Goal: Information Seeking & Learning: Learn about a topic

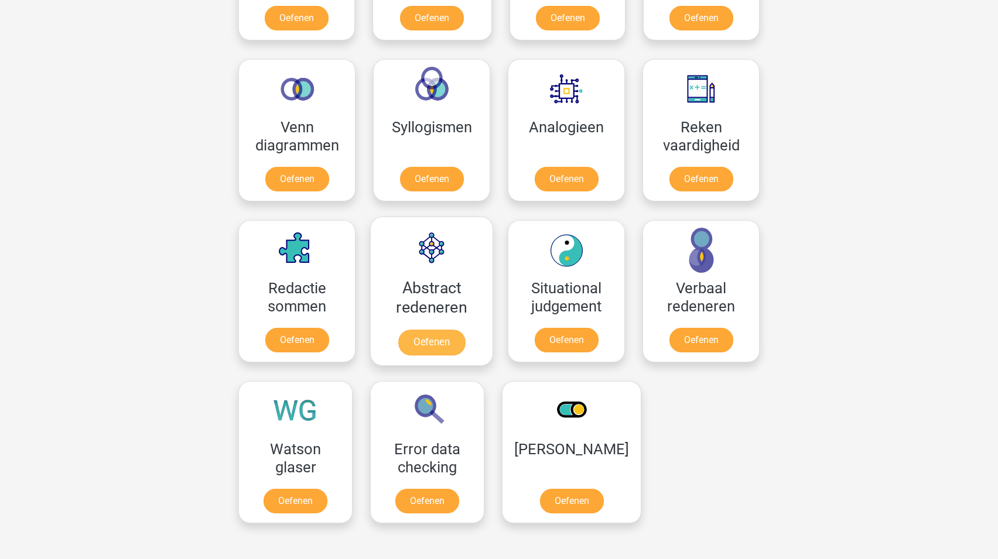
scroll to position [653, 0]
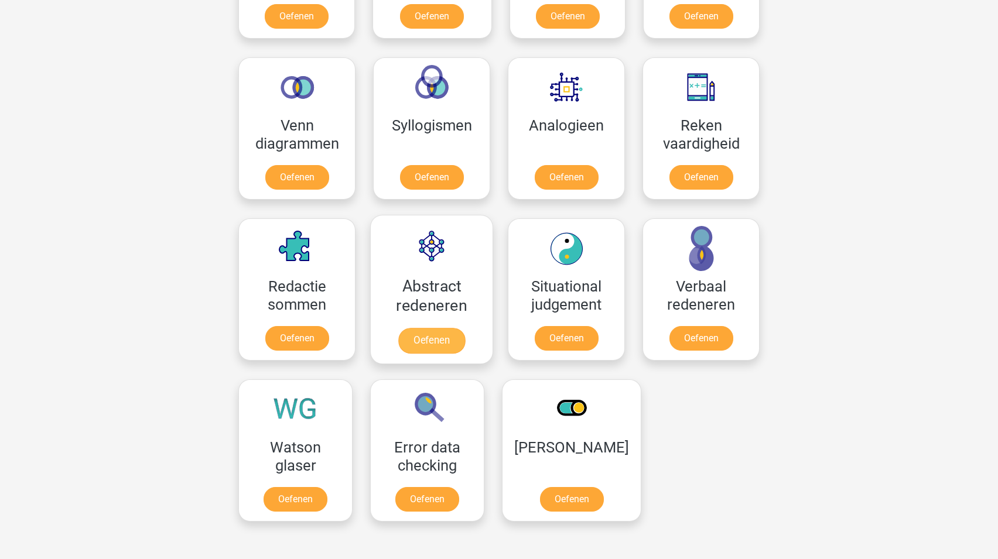
click at [427, 341] on link "Oefenen" at bounding box center [431, 341] width 67 height 26
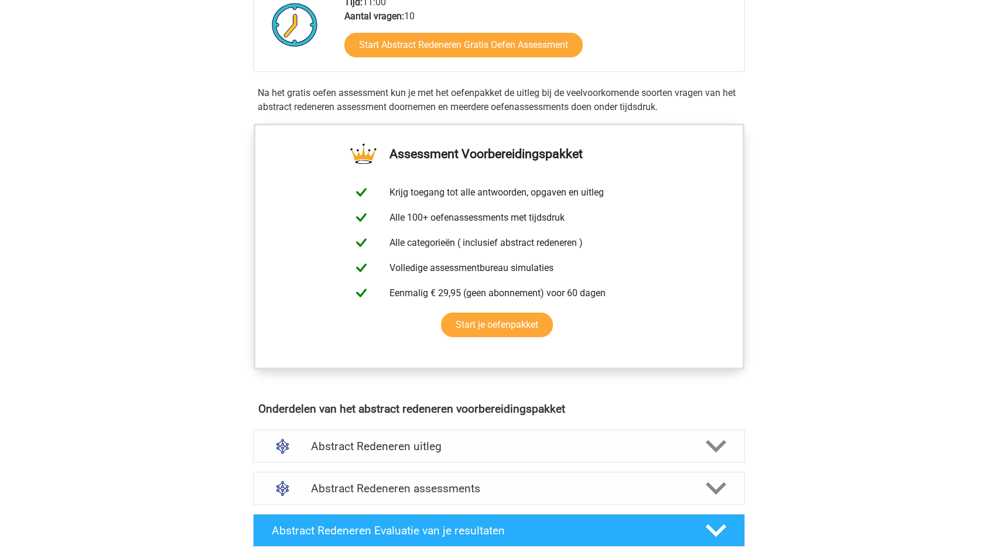
scroll to position [29, 0]
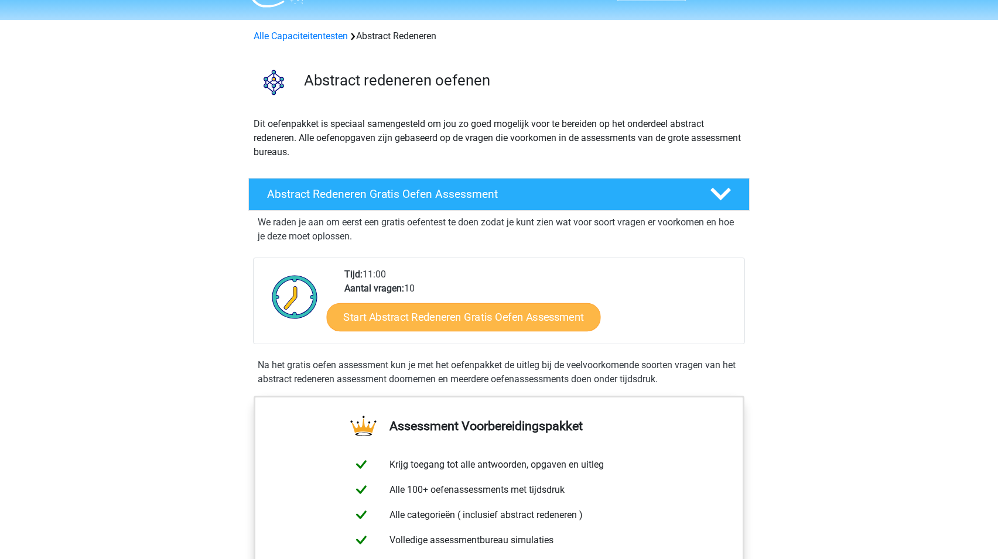
click at [473, 319] on link "Start Abstract Redeneren Gratis Oefen Assessment" at bounding box center [464, 317] width 274 height 28
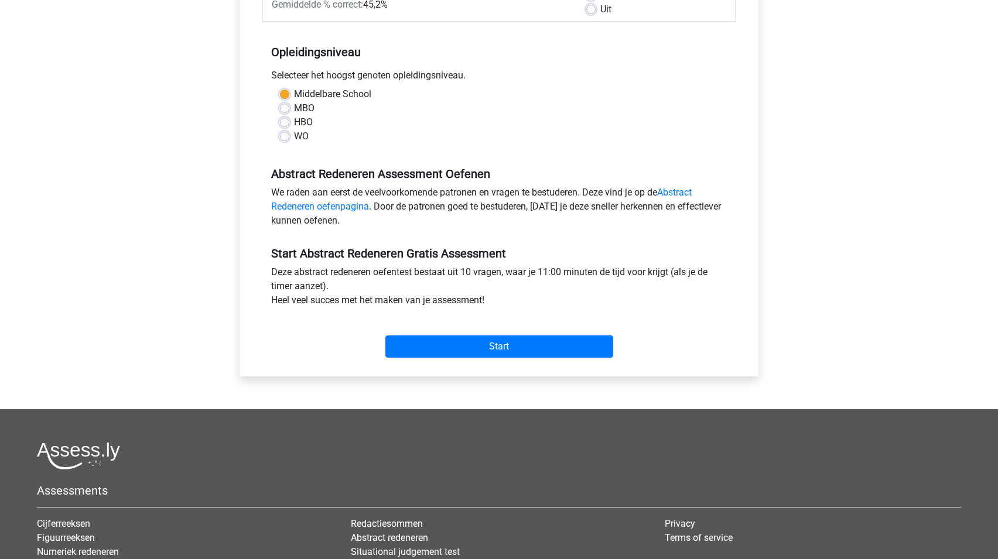
scroll to position [244, 0]
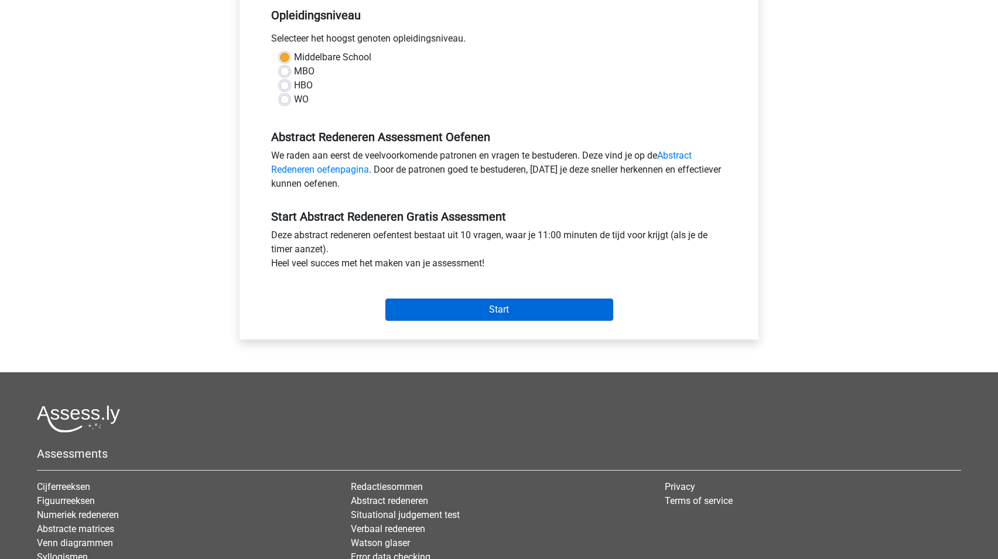
click at [505, 312] on input "Start" at bounding box center [499, 310] width 228 height 22
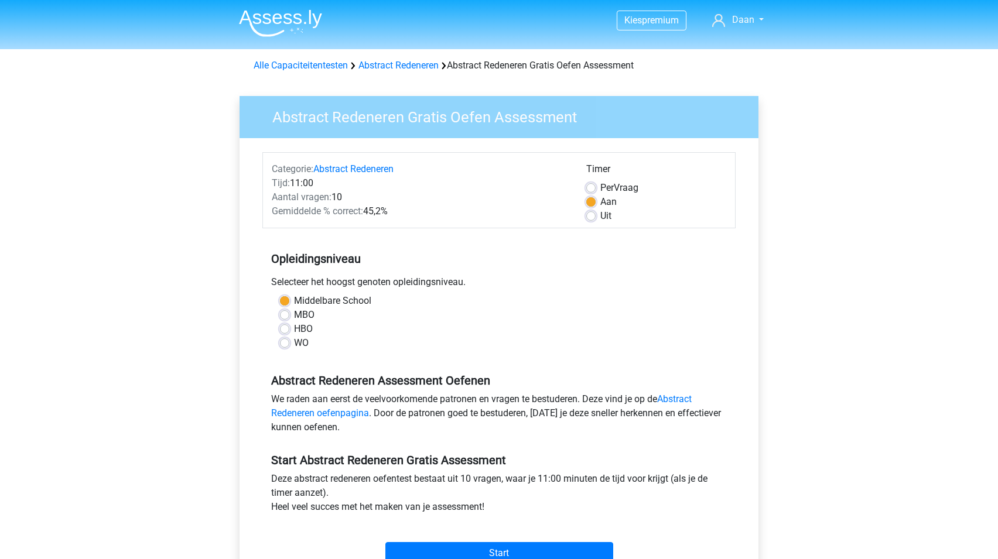
scroll to position [0, 0]
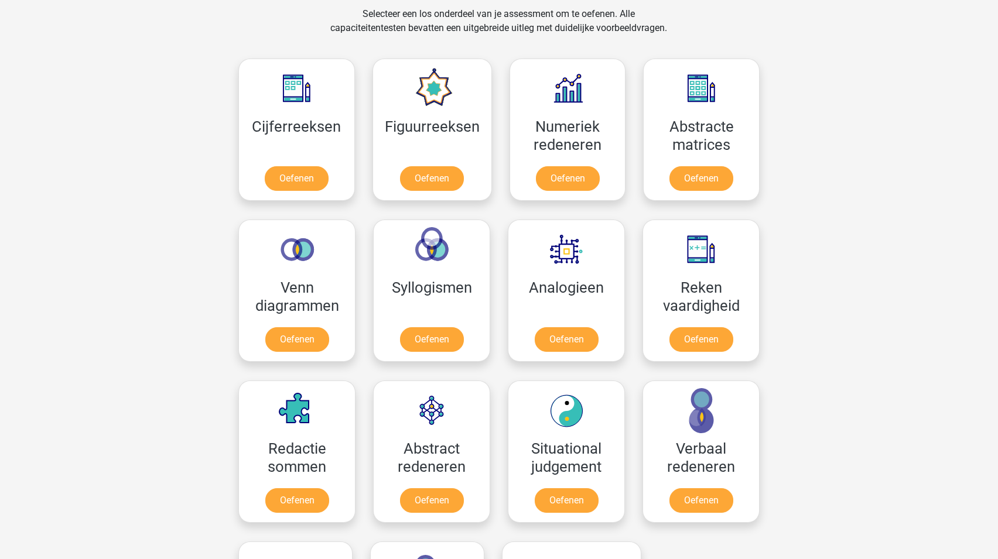
scroll to position [490, 0]
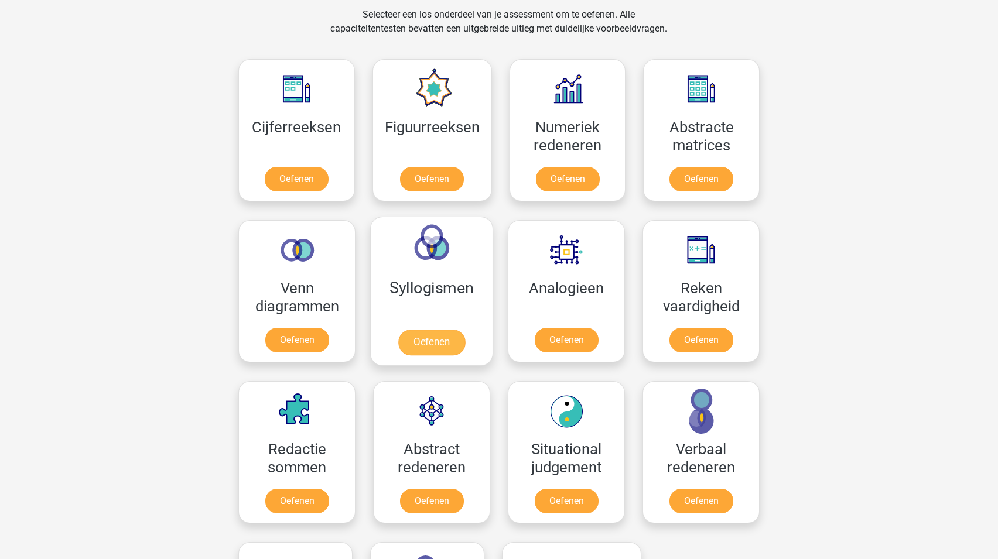
click at [448, 342] on link "Oefenen" at bounding box center [431, 343] width 67 height 26
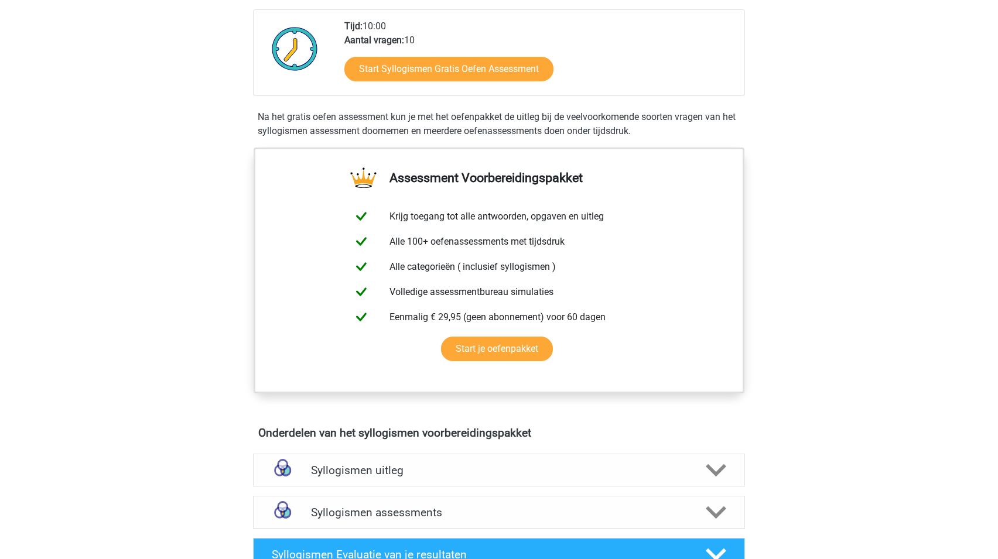
scroll to position [264, 0]
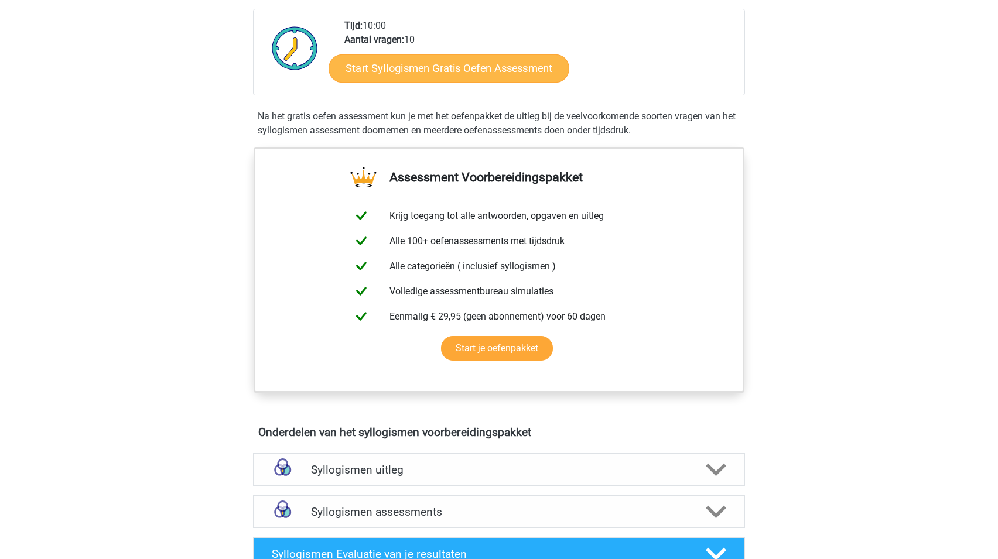
click at [443, 72] on link "Start Syllogismen Gratis Oefen Assessment" at bounding box center [449, 68] width 241 height 28
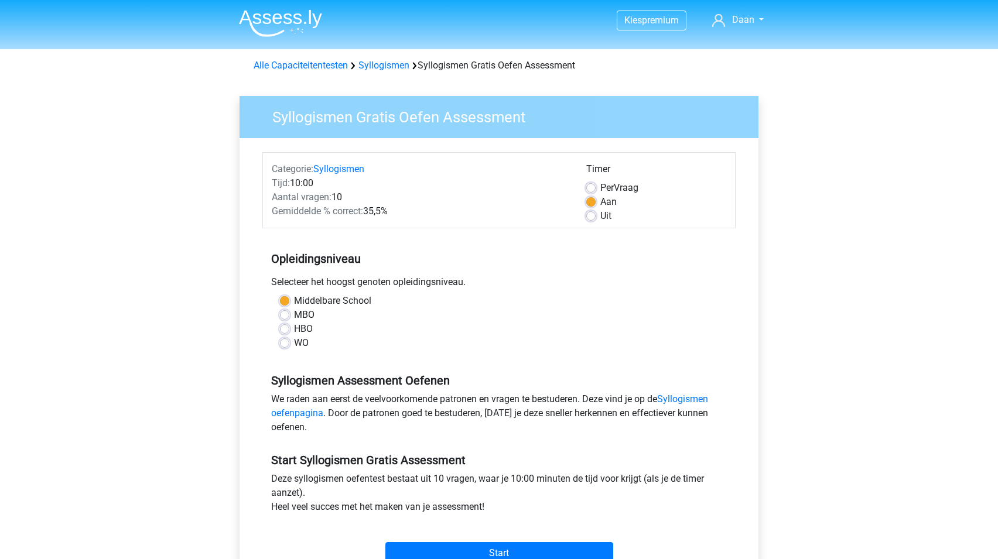
click at [294, 313] on label "MBO" at bounding box center [304, 315] width 20 height 14
click at [282, 313] on input "MBO" at bounding box center [284, 314] width 9 height 12
radio input "true"
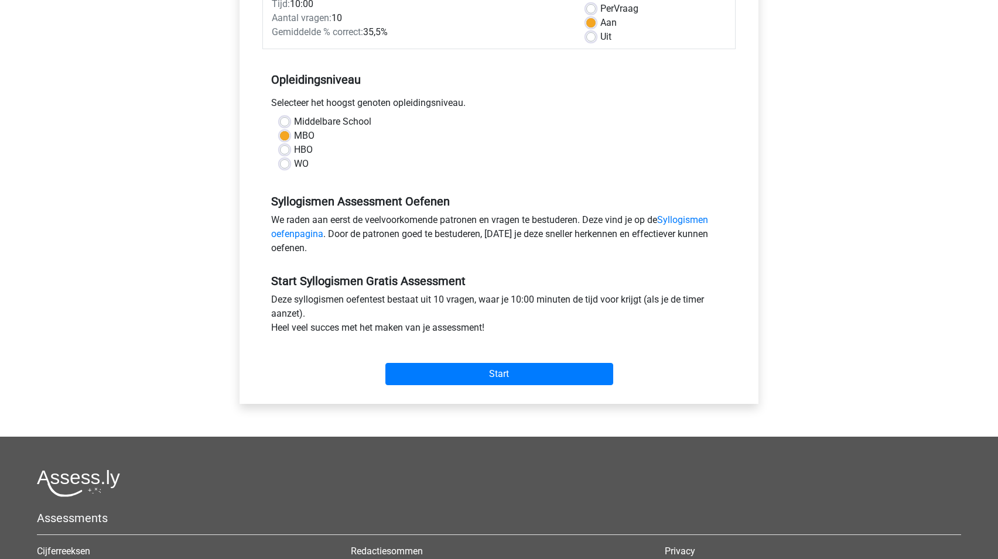
scroll to position [74, 0]
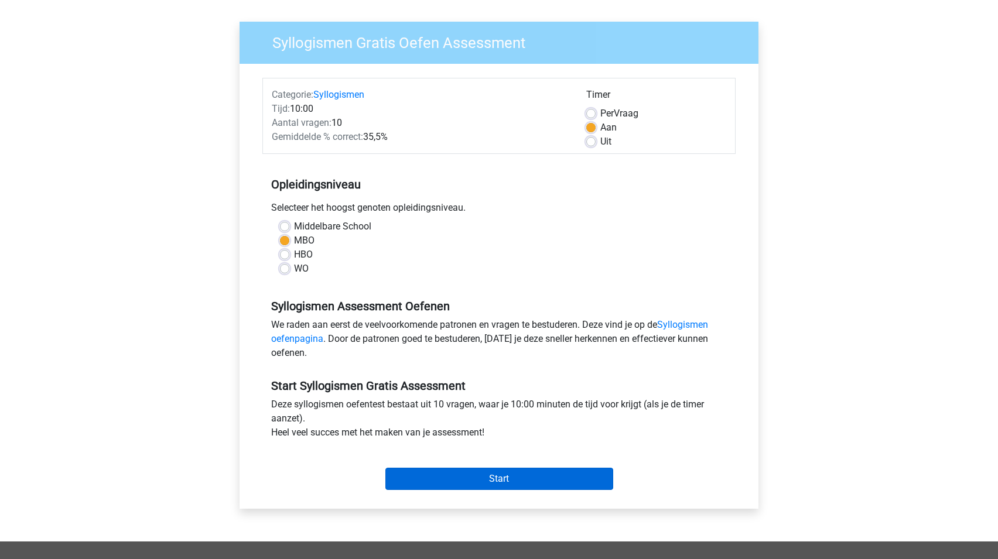
click at [499, 483] on input "Start" at bounding box center [499, 479] width 228 height 22
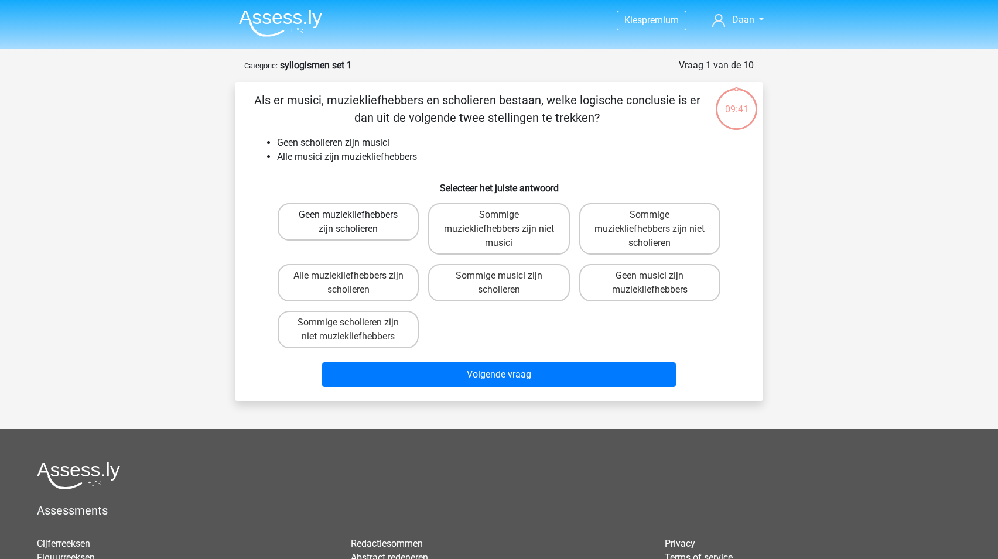
click at [352, 227] on label "Geen muziekliefhebbers zijn scholieren" at bounding box center [348, 221] width 141 height 37
click at [352, 223] on input "Geen muziekliefhebbers zijn scholieren" at bounding box center [352, 219] width 8 height 8
radio input "true"
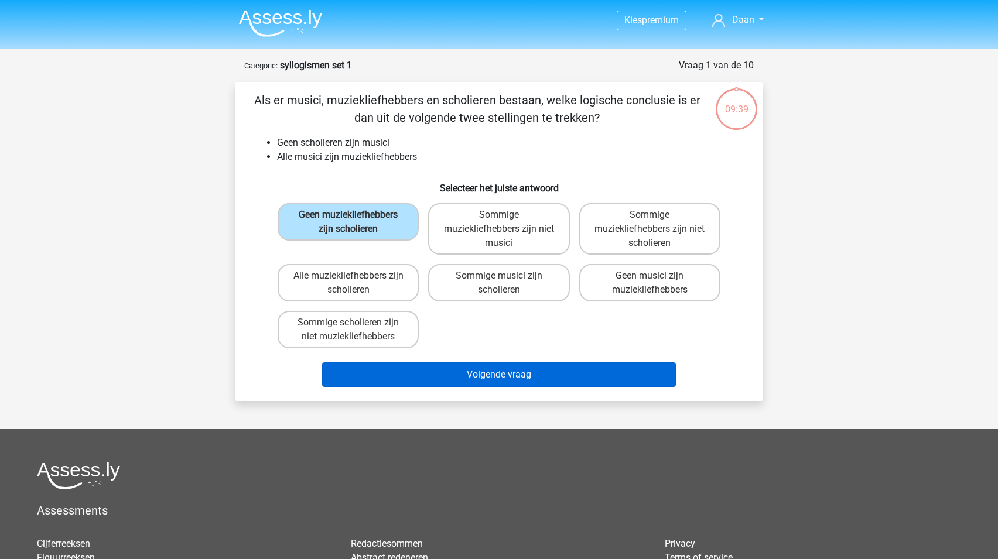
click at [523, 381] on button "Volgende vraag" at bounding box center [499, 374] width 354 height 25
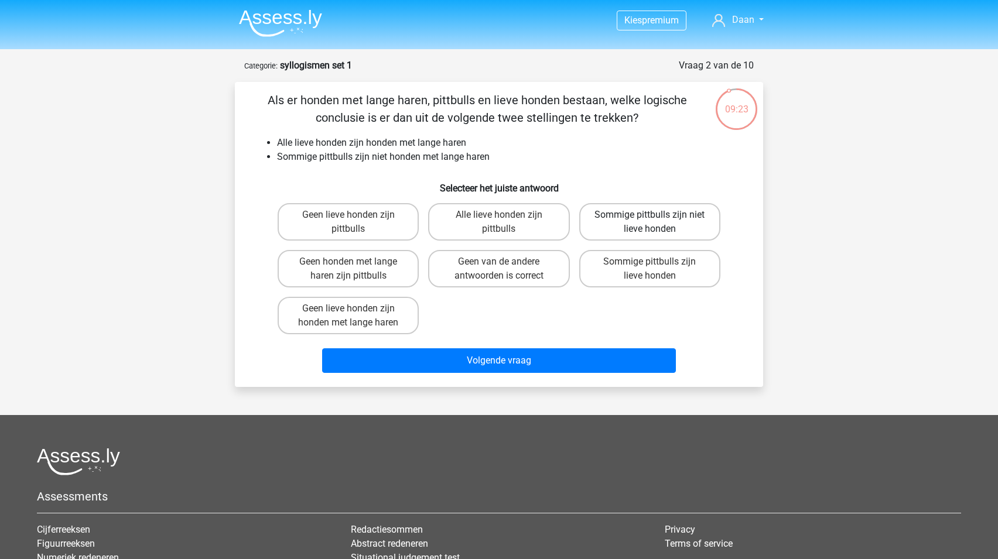
click at [661, 225] on label "Sommige pittbulls zijn niet lieve honden" at bounding box center [649, 221] width 141 height 37
click at [657, 223] on input "Sommige pittbulls zijn niet lieve honden" at bounding box center [653, 219] width 8 height 8
radio input "true"
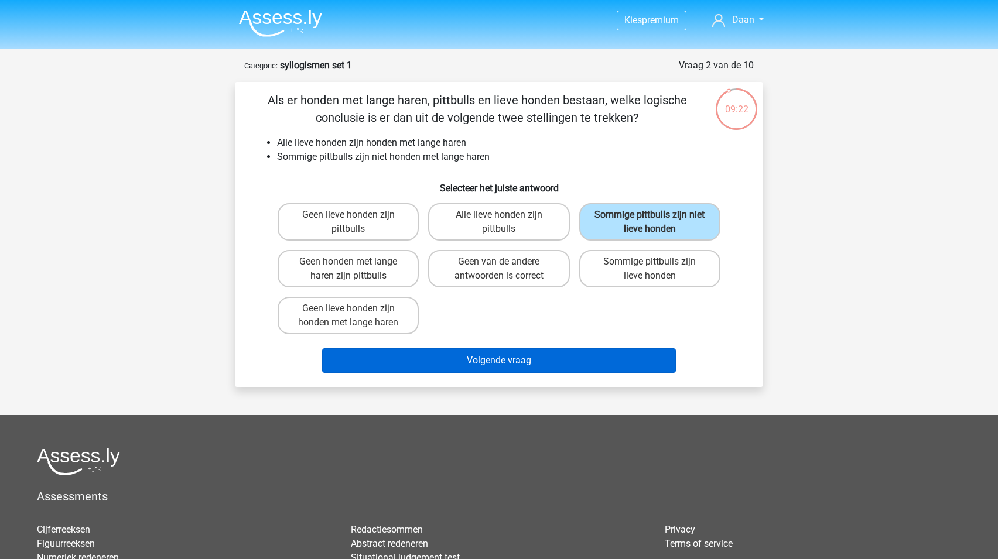
click at [497, 358] on button "Volgende vraag" at bounding box center [499, 360] width 354 height 25
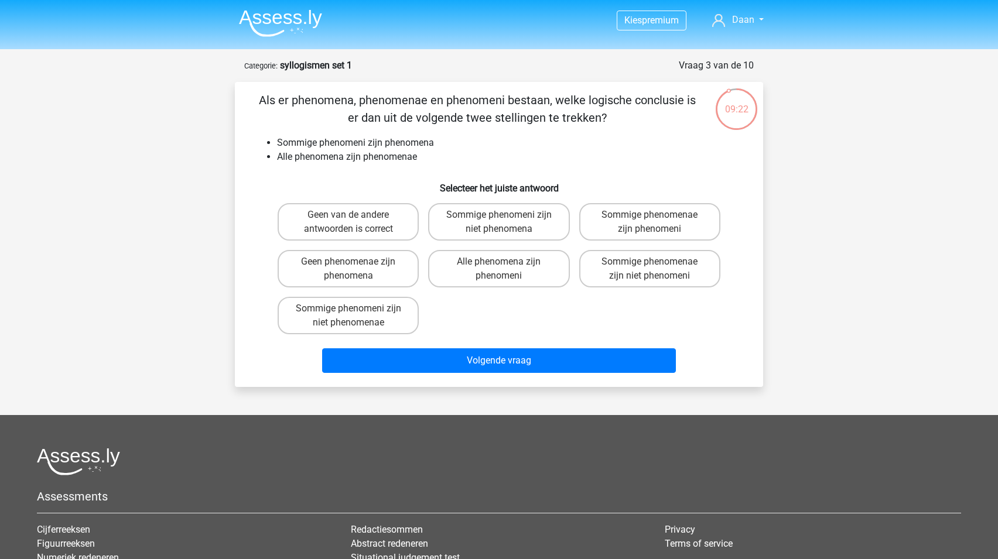
scroll to position [59, 0]
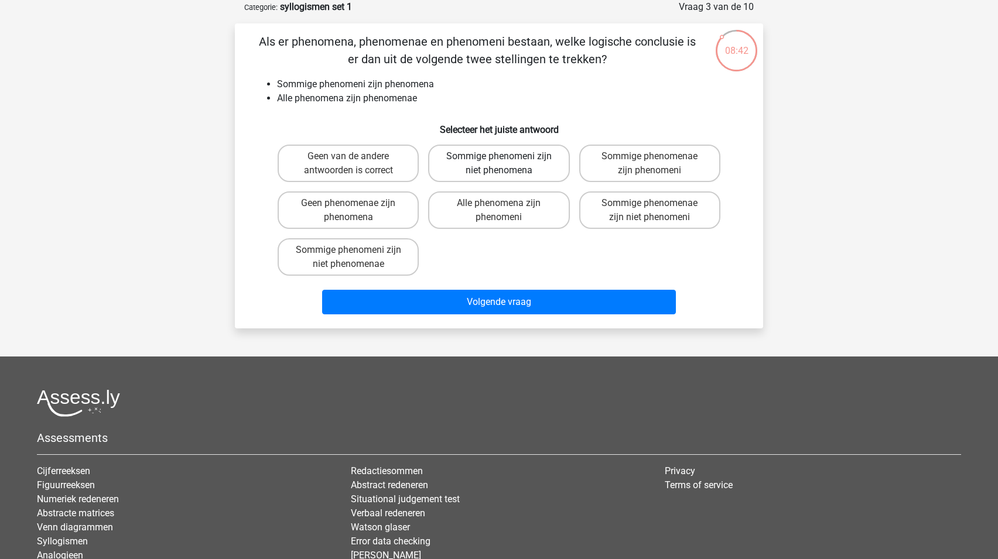
click at [513, 163] on label "Sommige phenomeni zijn niet phenomena" at bounding box center [498, 163] width 141 height 37
click at [507, 163] on input "Sommige phenomeni zijn niet phenomena" at bounding box center [503, 160] width 8 height 8
radio input "true"
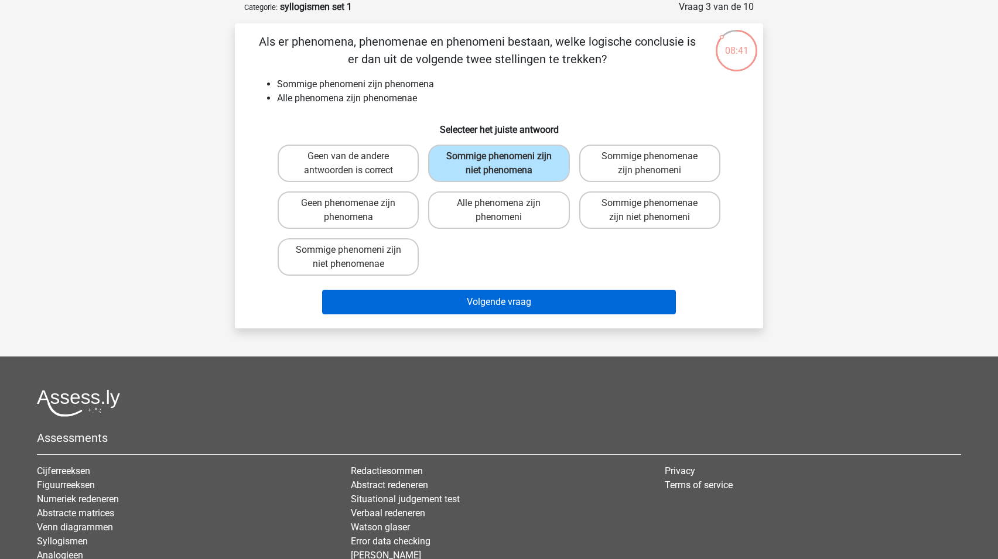
click at [531, 304] on button "Volgende vraag" at bounding box center [499, 302] width 354 height 25
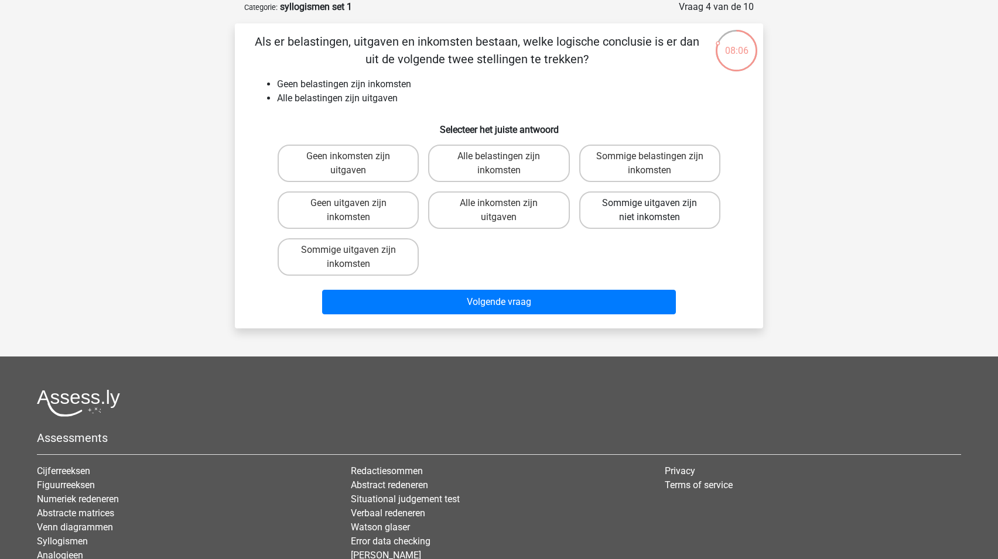
click at [693, 217] on label "Sommige uitgaven zijn niet inkomsten" at bounding box center [649, 209] width 141 height 37
click at [657, 211] on input "Sommige uitgaven zijn niet inkomsten" at bounding box center [653, 207] width 8 height 8
radio input "true"
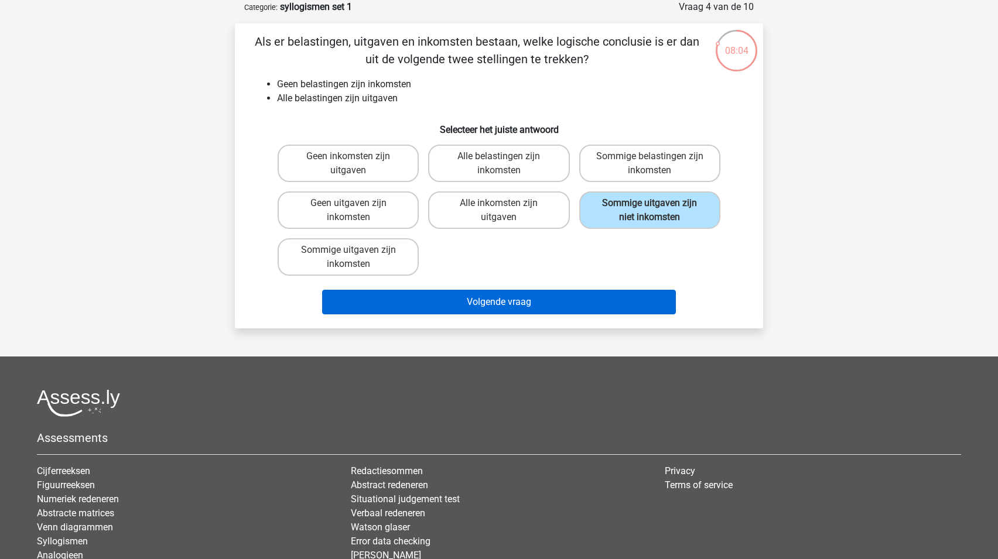
click at [552, 304] on button "Volgende vraag" at bounding box center [499, 302] width 354 height 25
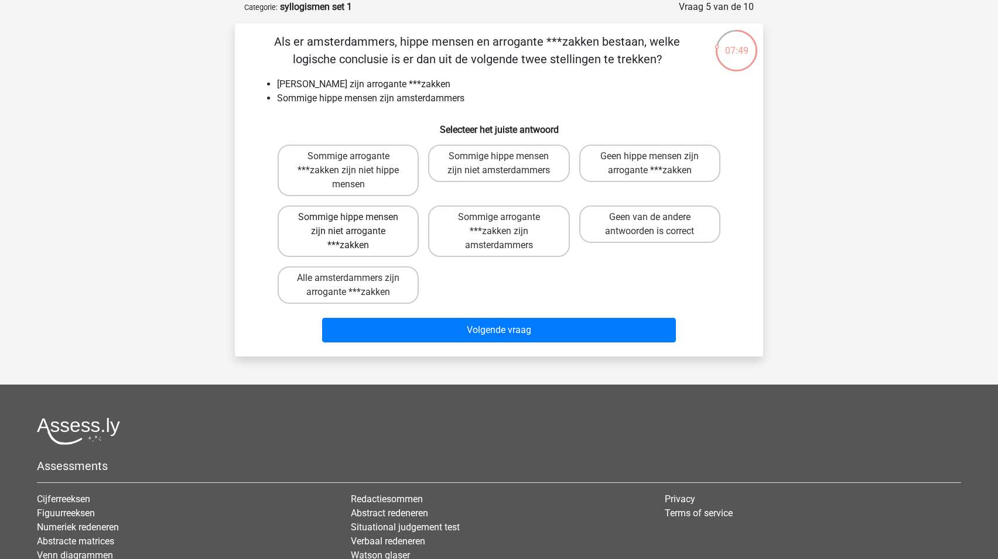
click at [388, 241] on label "Sommige hippe mensen zijn niet arrogante ***zakken" at bounding box center [348, 232] width 141 height 52
click at [356, 225] on input "Sommige hippe mensen zijn niet arrogante ***zakken" at bounding box center [352, 221] width 8 height 8
radio input "true"
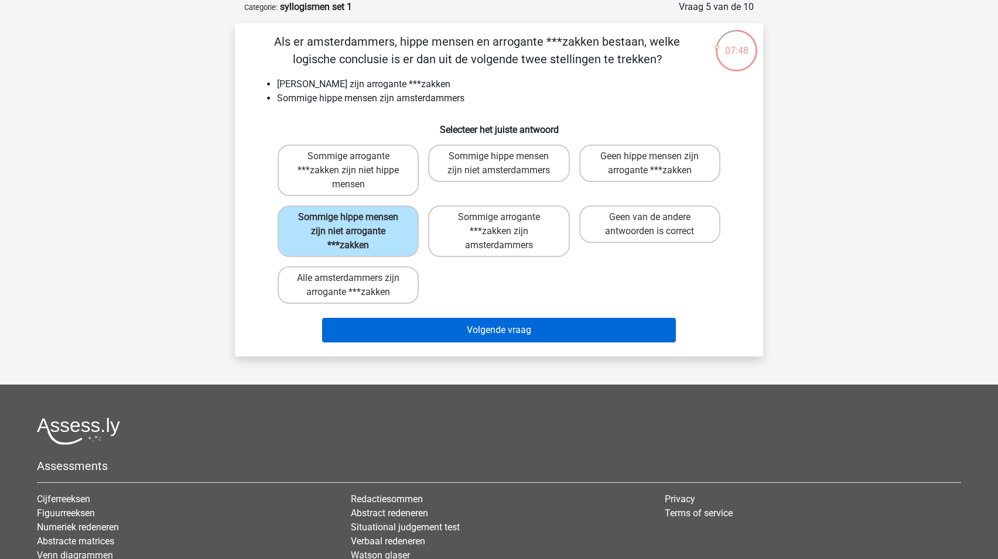
click at [585, 329] on button "Volgende vraag" at bounding box center [499, 330] width 354 height 25
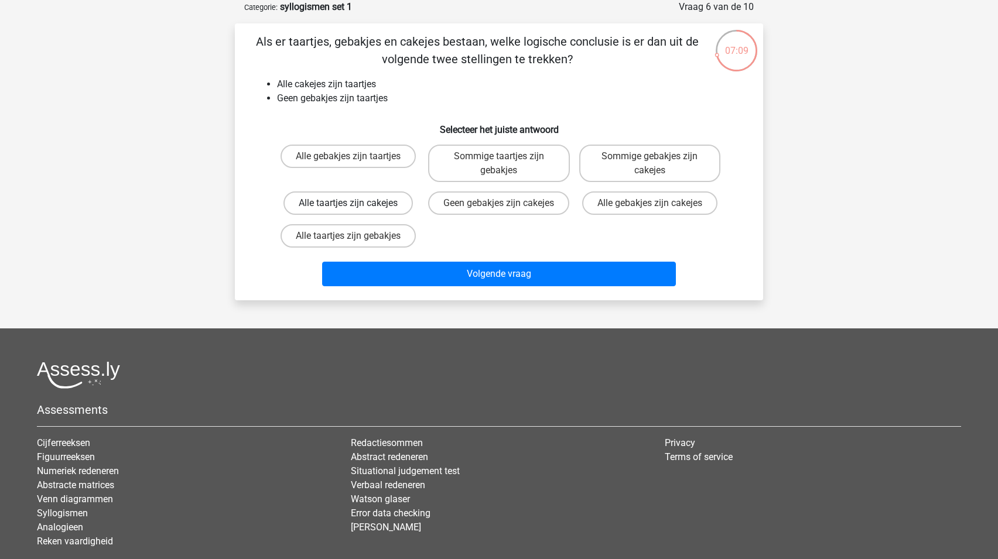
click at [366, 201] on label "Alle taartjes zijn cakejes" at bounding box center [347, 202] width 129 height 23
click at [356, 203] on input "Alle taartjes zijn cakejes" at bounding box center [352, 207] width 8 height 8
radio input "true"
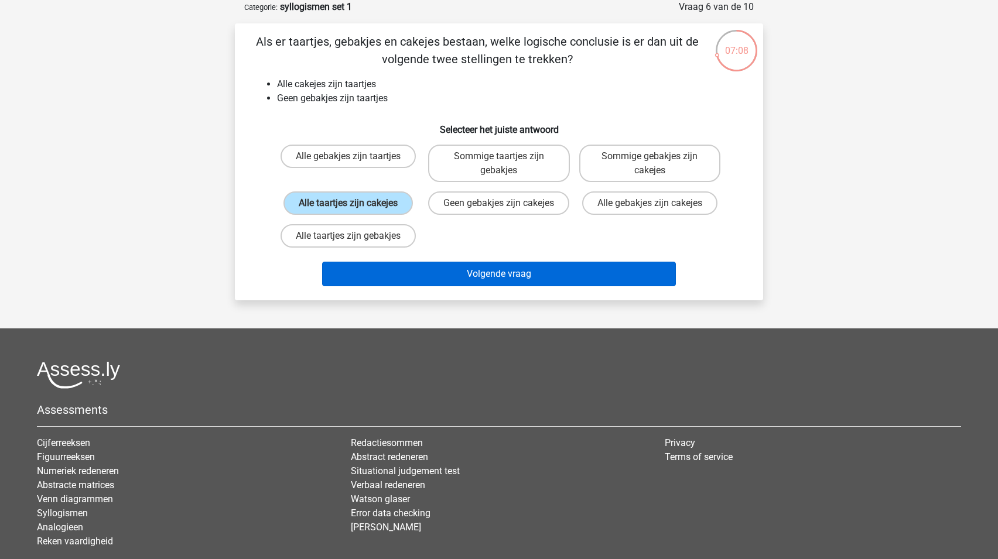
click at [543, 286] on button "Volgende vraag" at bounding box center [499, 274] width 354 height 25
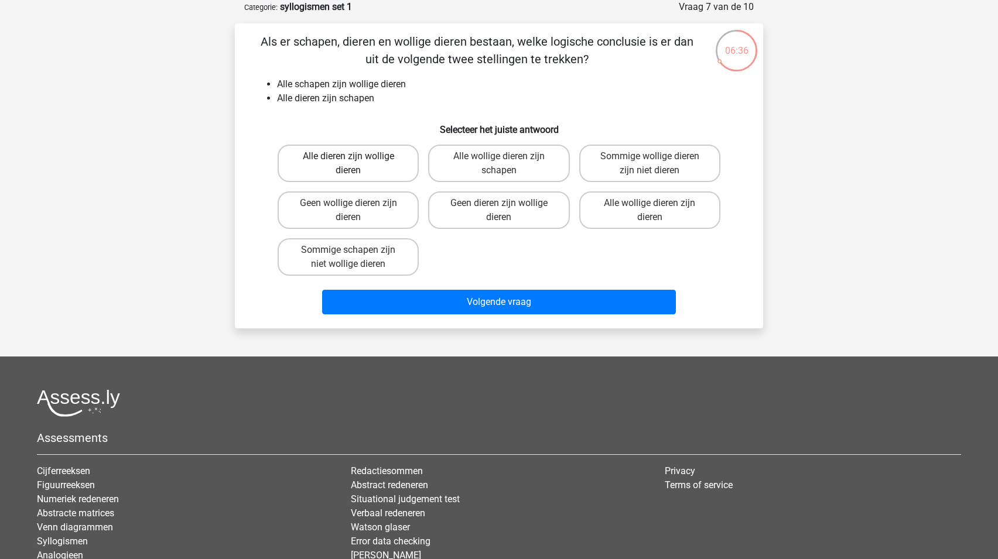
click at [365, 163] on label "Alle dieren zijn wollige dieren" at bounding box center [348, 163] width 141 height 37
click at [356, 163] on input "Alle dieren zijn wollige dieren" at bounding box center [352, 160] width 8 height 8
radio input "true"
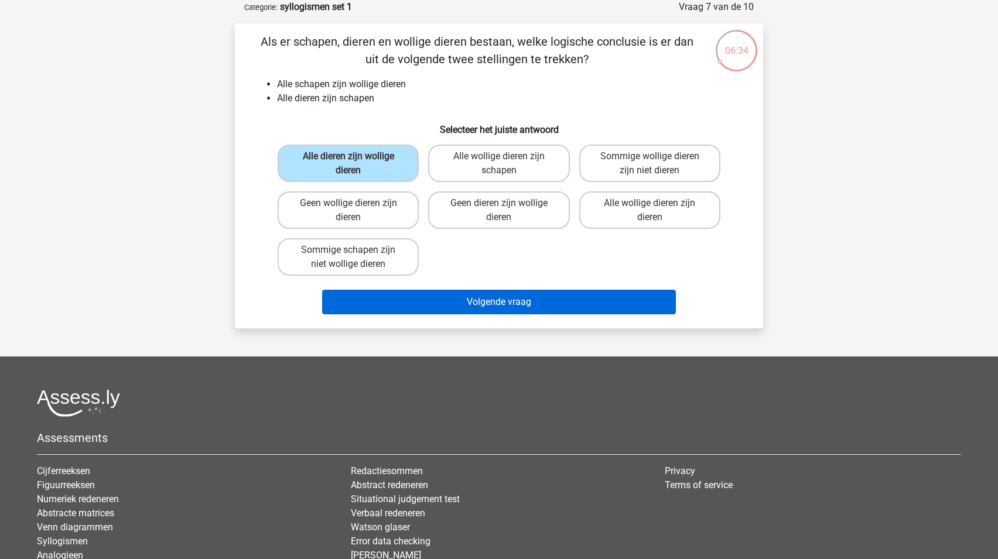
click at [553, 302] on button "Volgende vraag" at bounding box center [499, 302] width 354 height 25
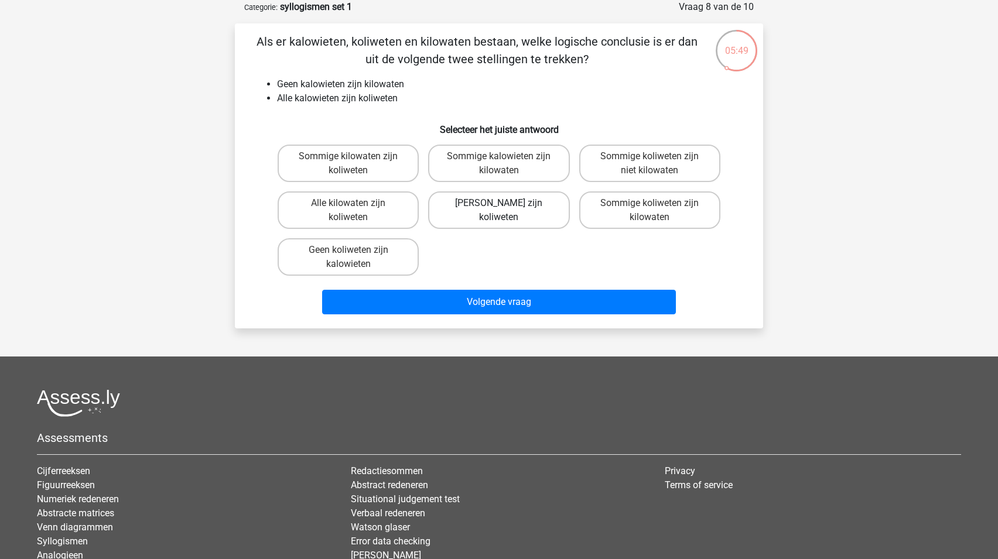
click at [532, 214] on label "Geen kilowaten zijn koliweten" at bounding box center [498, 209] width 141 height 37
click at [507, 211] on input "Geen kilowaten zijn koliweten" at bounding box center [503, 207] width 8 height 8
radio input "true"
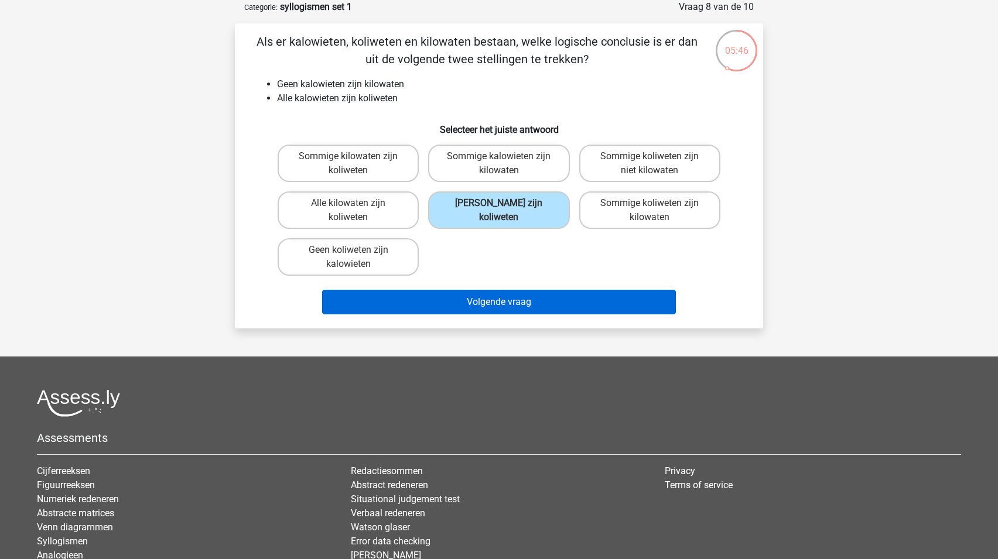
click at [504, 301] on button "Volgende vraag" at bounding box center [499, 302] width 354 height 25
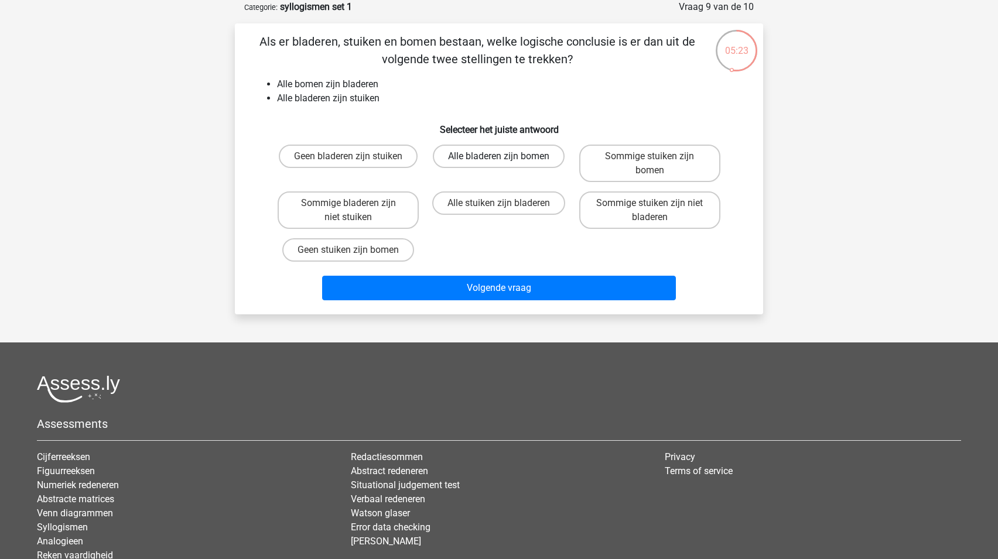
click at [504, 156] on label "Alle bladeren zijn bomen" at bounding box center [499, 156] width 132 height 23
click at [504, 156] on input "Alle bladeren zijn bomen" at bounding box center [503, 160] width 8 height 8
radio input "true"
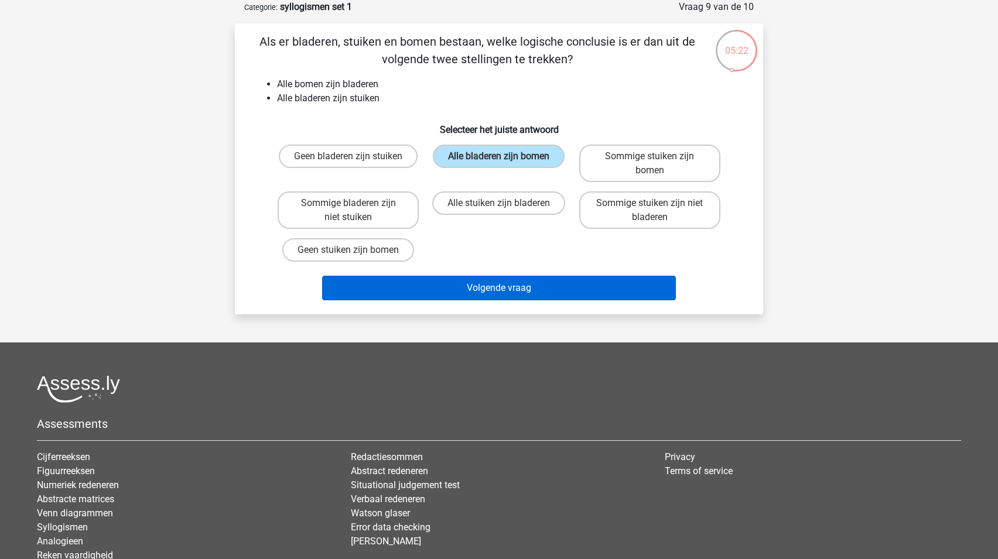
click at [536, 292] on button "Volgende vraag" at bounding box center [499, 288] width 354 height 25
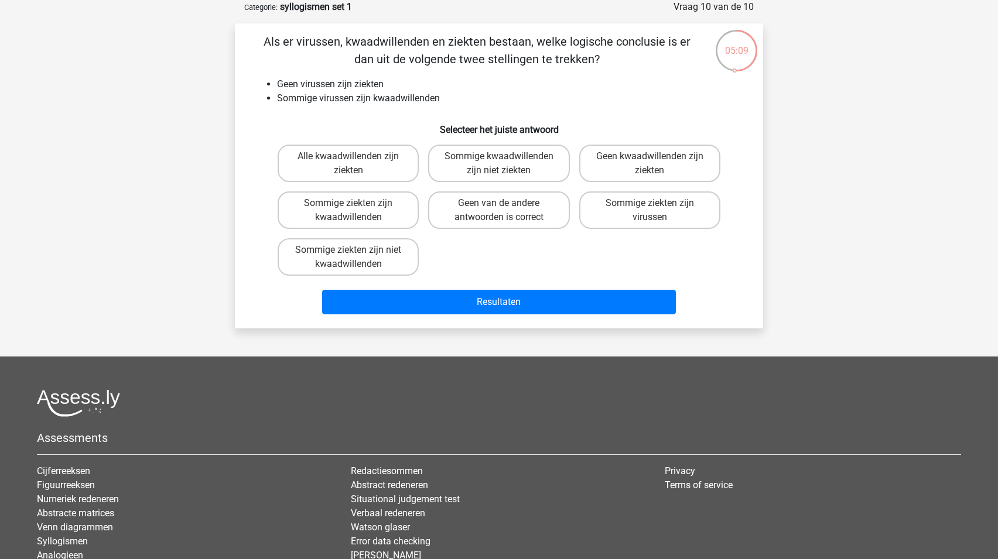
click at [502, 159] on input "Sommige kwaadwillenden zijn niet ziekten" at bounding box center [503, 160] width 8 height 8
radio input "true"
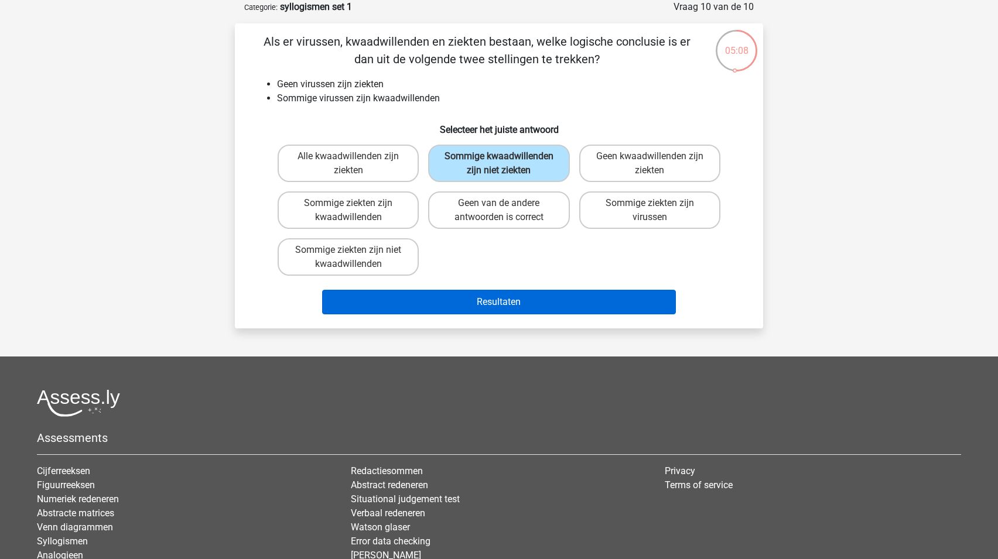
click at [540, 314] on button "Resultaten" at bounding box center [499, 302] width 354 height 25
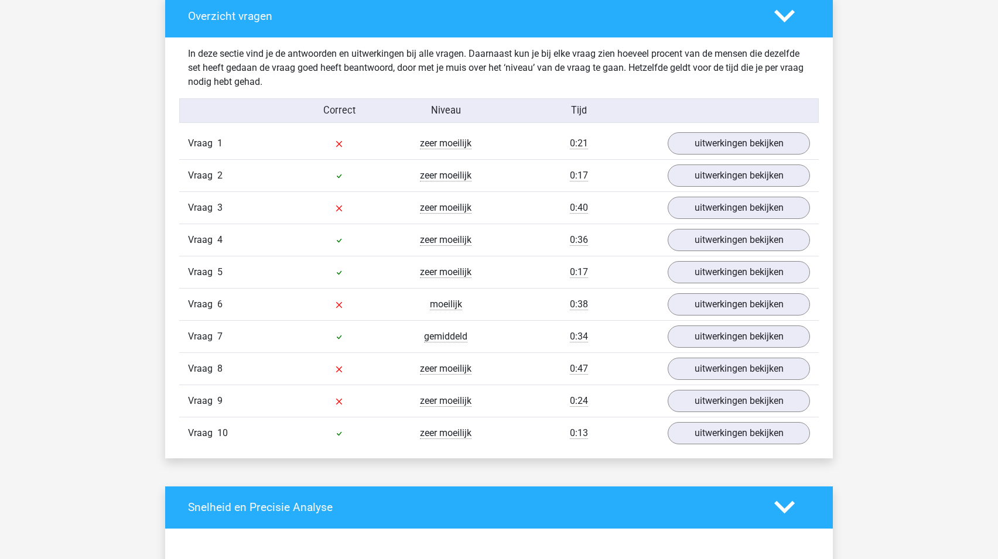
scroll to position [871, 0]
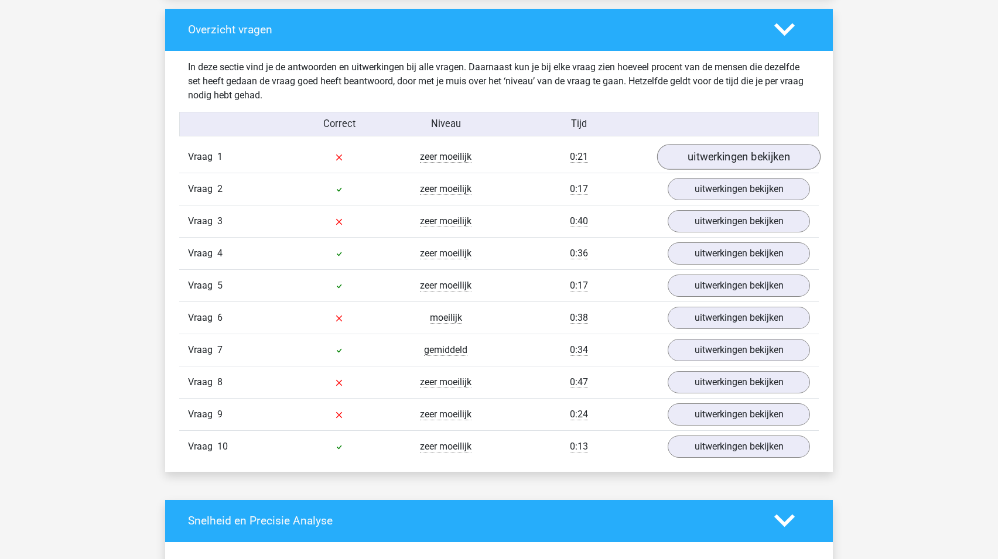
click at [731, 158] on link "uitwerkingen bekijken" at bounding box center [738, 157] width 163 height 26
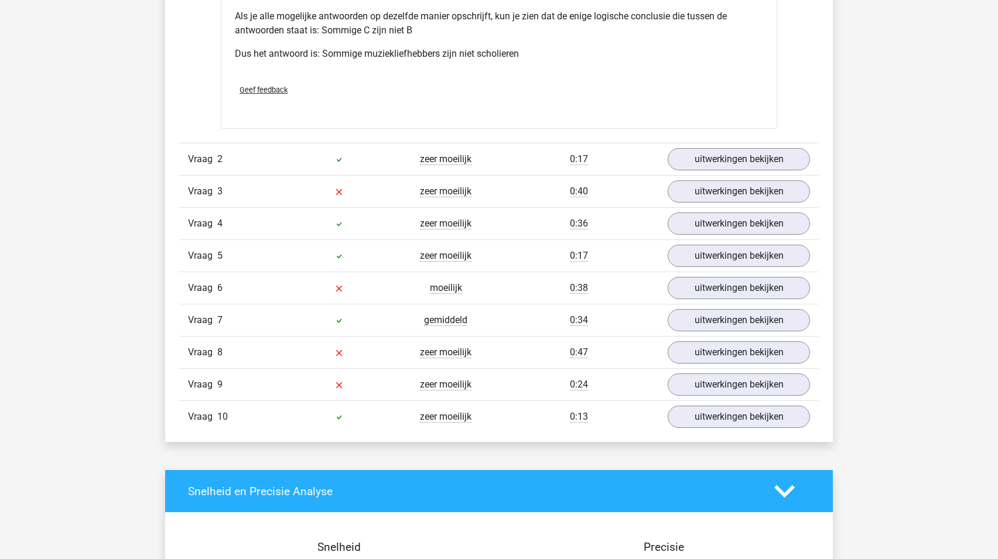
scroll to position [1392, 0]
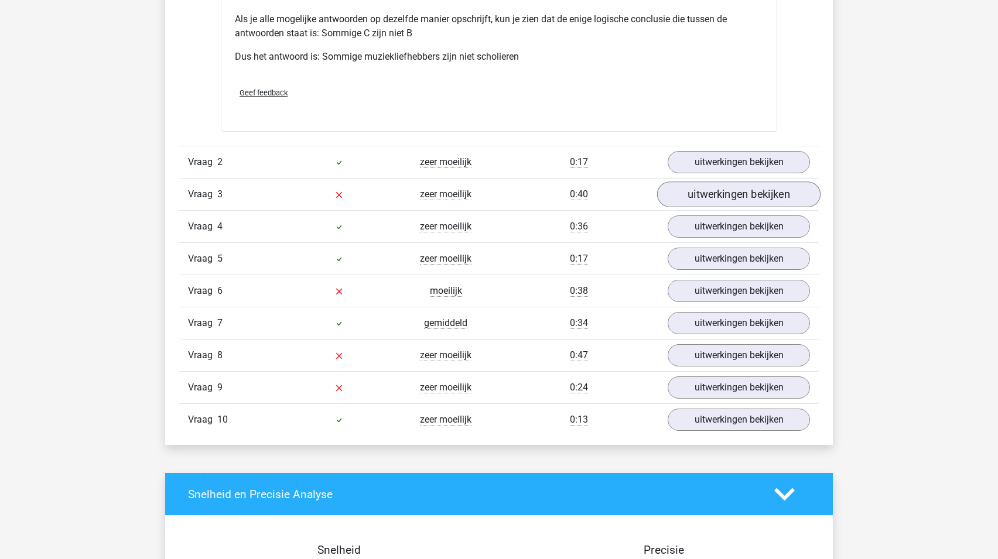
click at [748, 192] on link "uitwerkingen bekijken" at bounding box center [738, 195] width 163 height 26
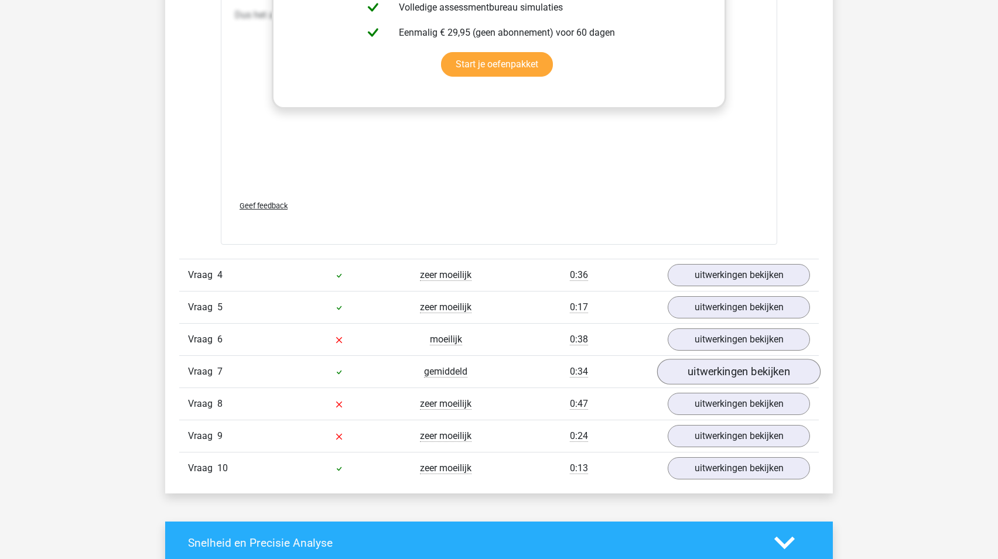
scroll to position [1998, 0]
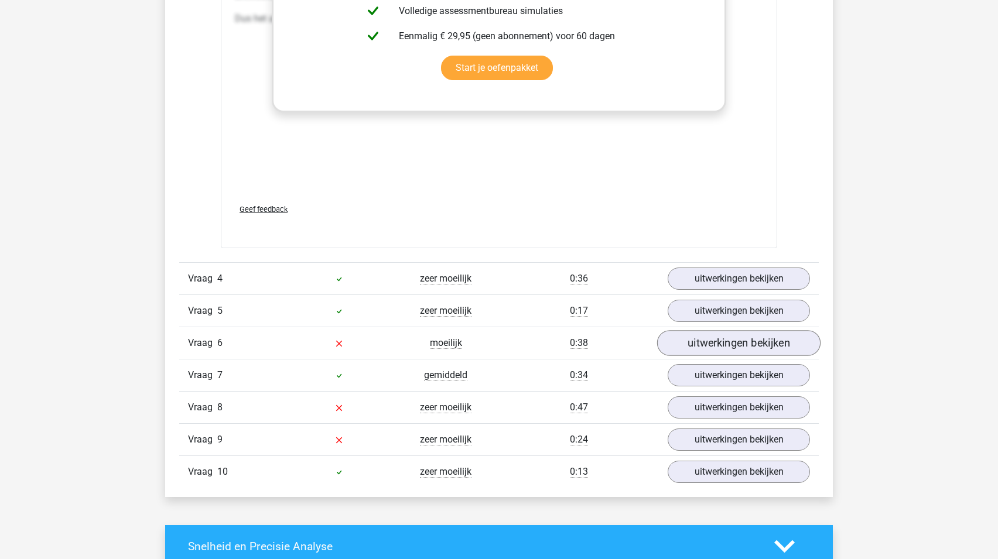
click at [720, 340] on link "uitwerkingen bekijken" at bounding box center [738, 344] width 163 height 26
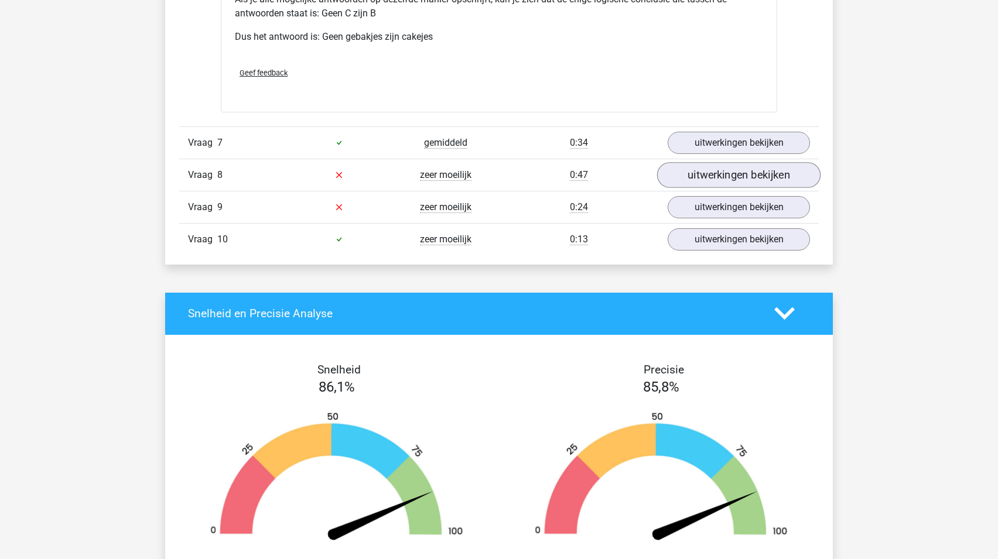
scroll to position [2709, 0]
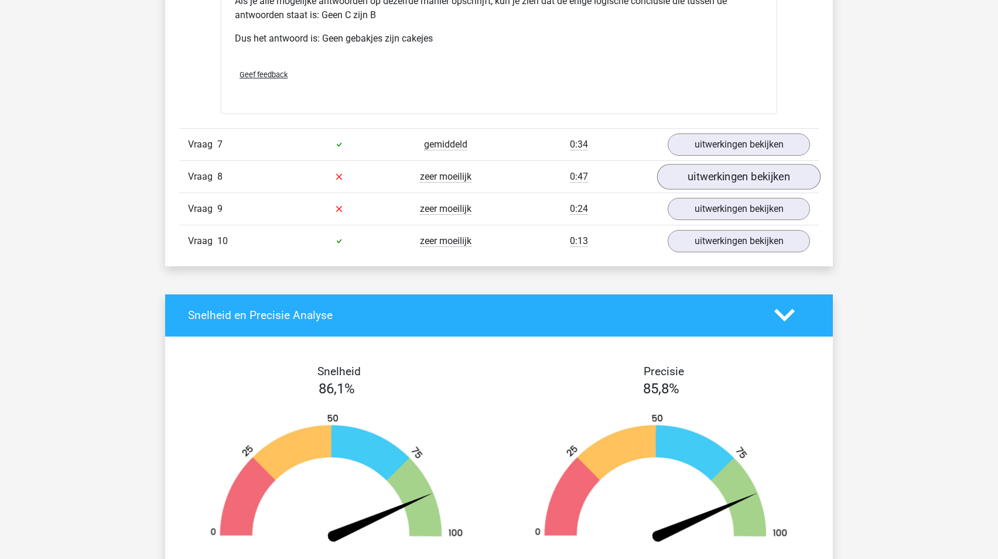
click at [702, 174] on link "uitwerkingen bekijken" at bounding box center [738, 177] width 163 height 26
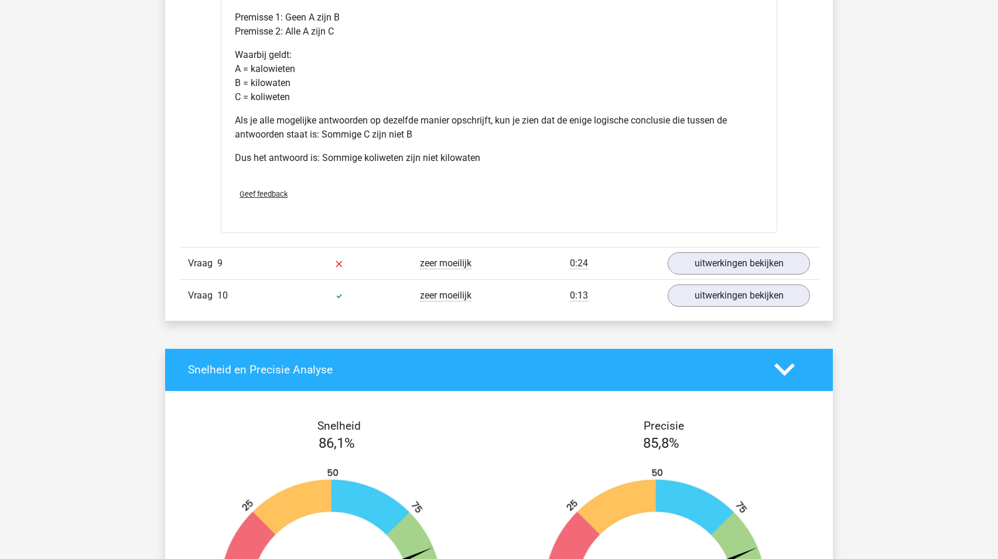
scroll to position [3136, 0]
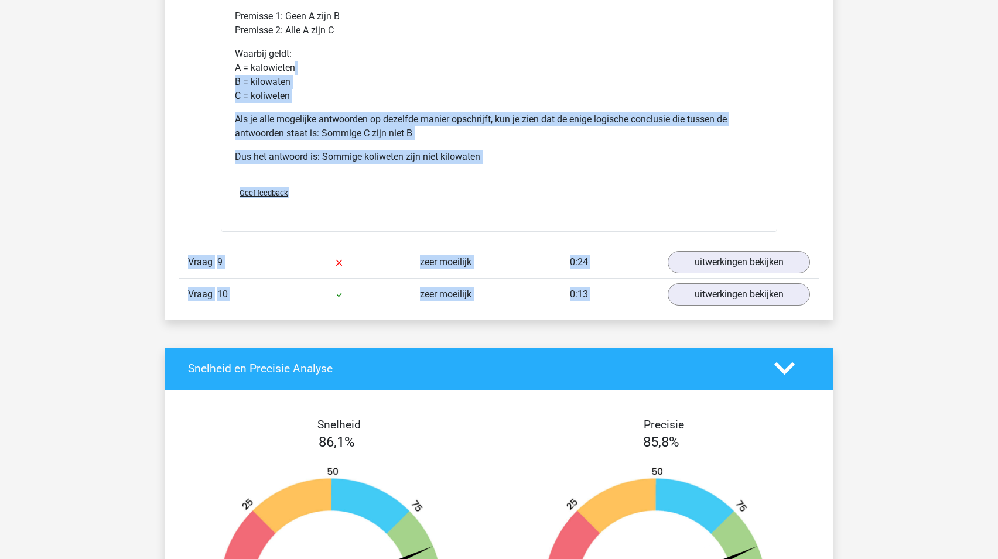
drag, startPoint x: 675, startPoint y: 317, endPoint x: 682, endPoint y: 59, distance: 258.3
click at [754, 268] on link "uitwerkingen bekijken" at bounding box center [738, 262] width 163 height 26
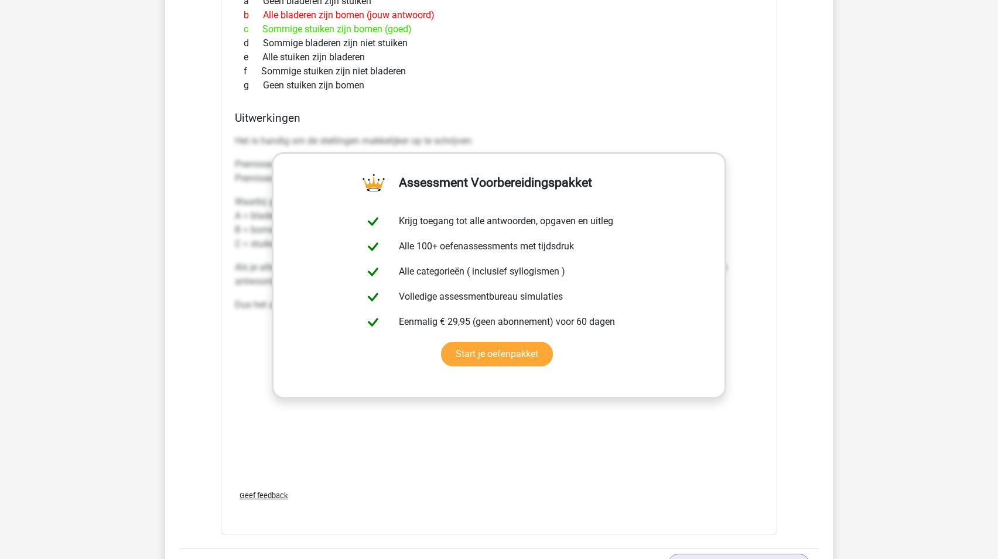
scroll to position [3488, 0]
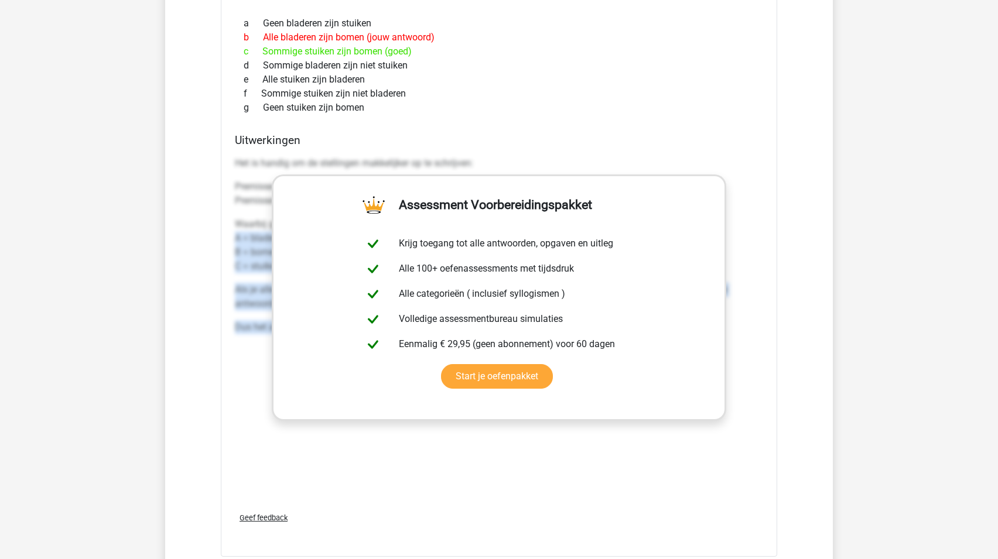
drag, startPoint x: 813, startPoint y: 357, endPoint x: 705, endPoint y: 13, distance: 360.2
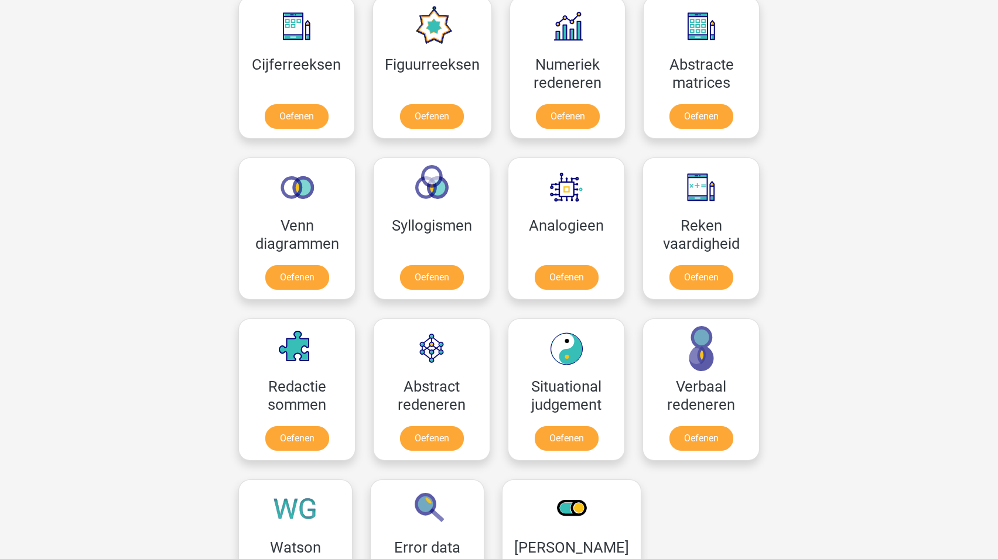
scroll to position [552, 0]
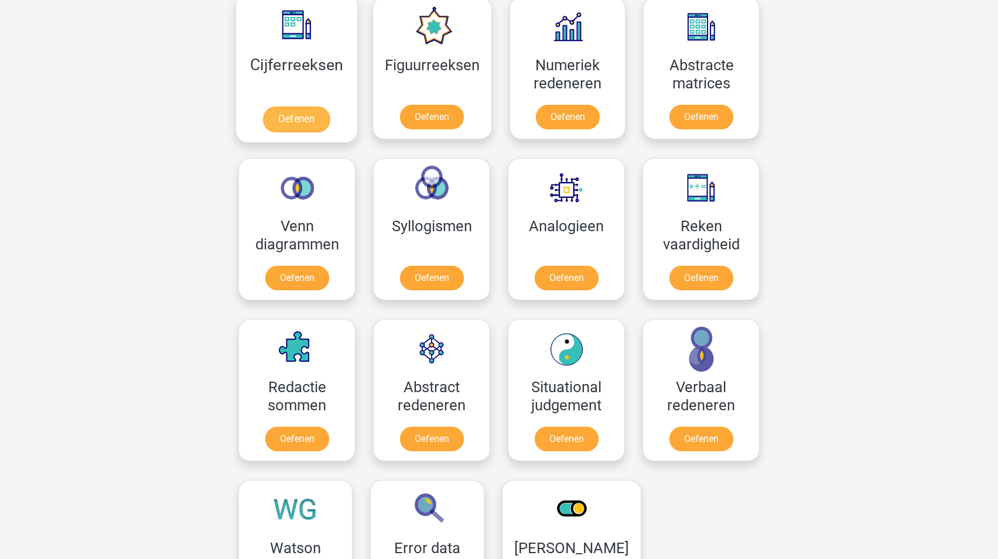
click at [279, 123] on link "Oefenen" at bounding box center [296, 120] width 67 height 26
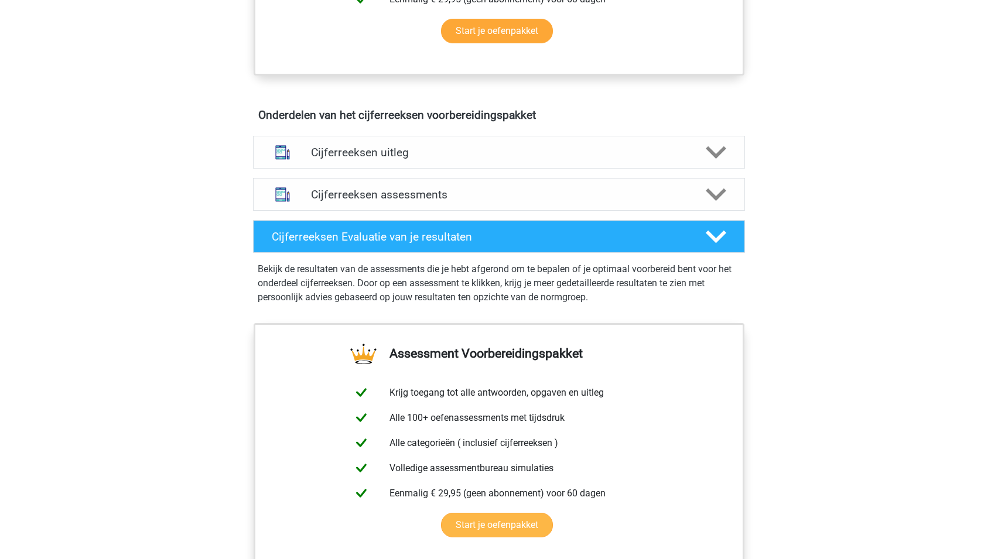
scroll to position [266, 0]
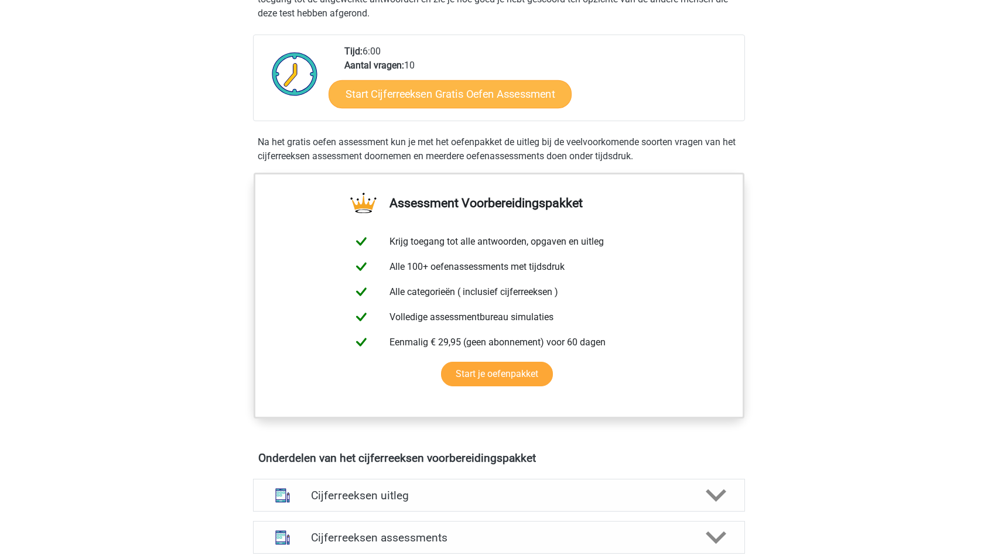
click at [451, 105] on link "Start Cijferreeksen Gratis Oefen Assessment" at bounding box center [450, 94] width 243 height 28
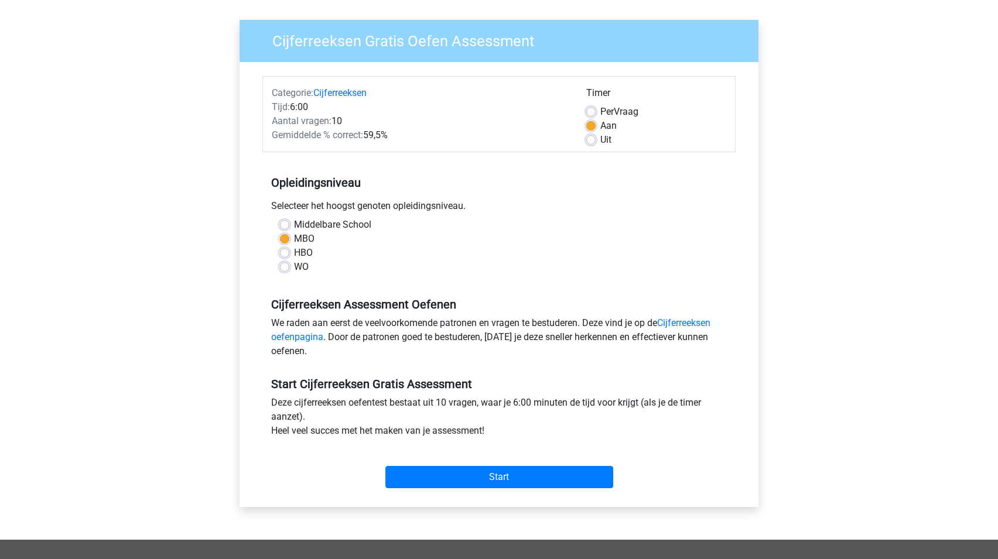
scroll to position [77, 0]
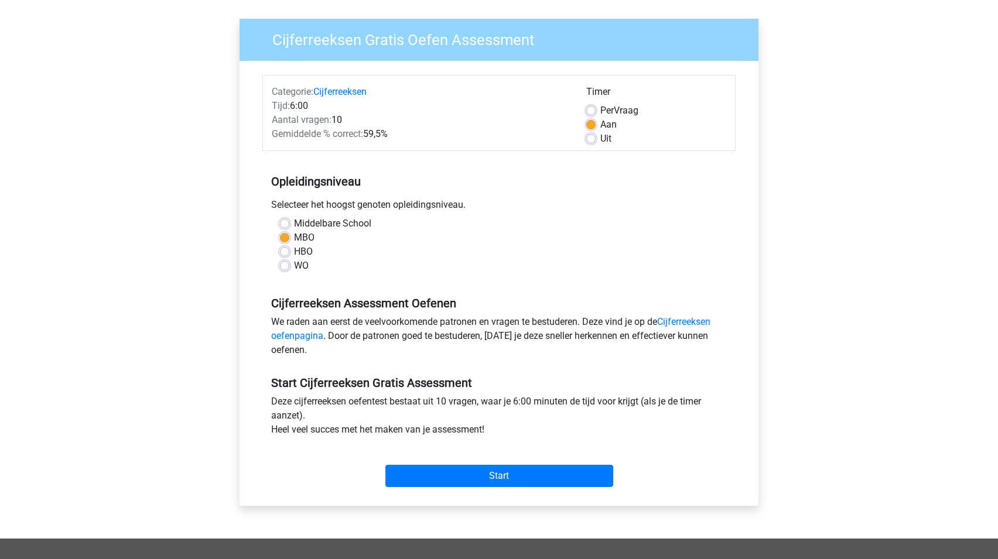
click at [294, 224] on label "Middelbare School" at bounding box center [332, 224] width 77 height 14
click at [288, 224] on input "Middelbare School" at bounding box center [284, 223] width 9 height 12
radio input "true"
click at [467, 472] on input "Start" at bounding box center [499, 476] width 228 height 22
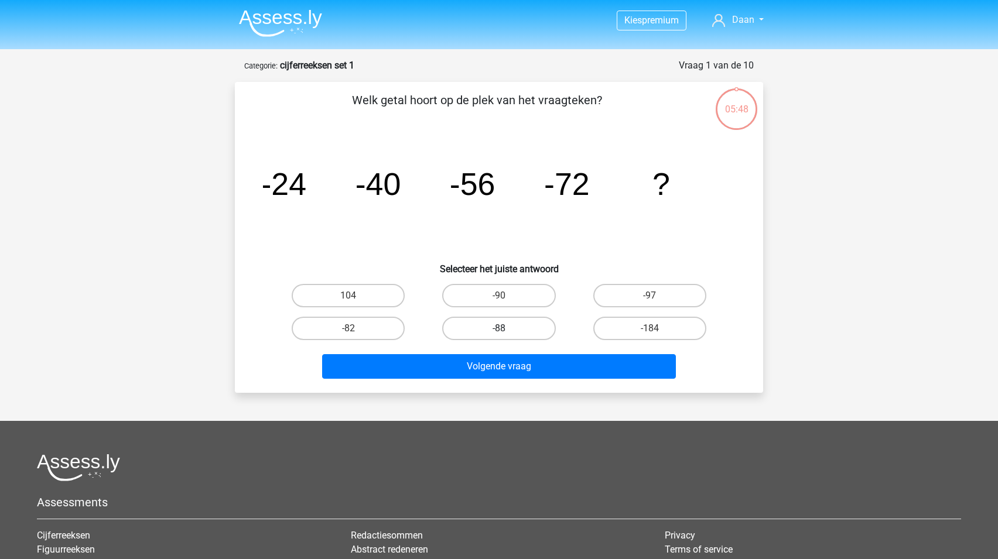
click at [524, 323] on label "-88" at bounding box center [498, 328] width 113 height 23
click at [507, 329] on input "-88" at bounding box center [503, 333] width 8 height 8
radio input "true"
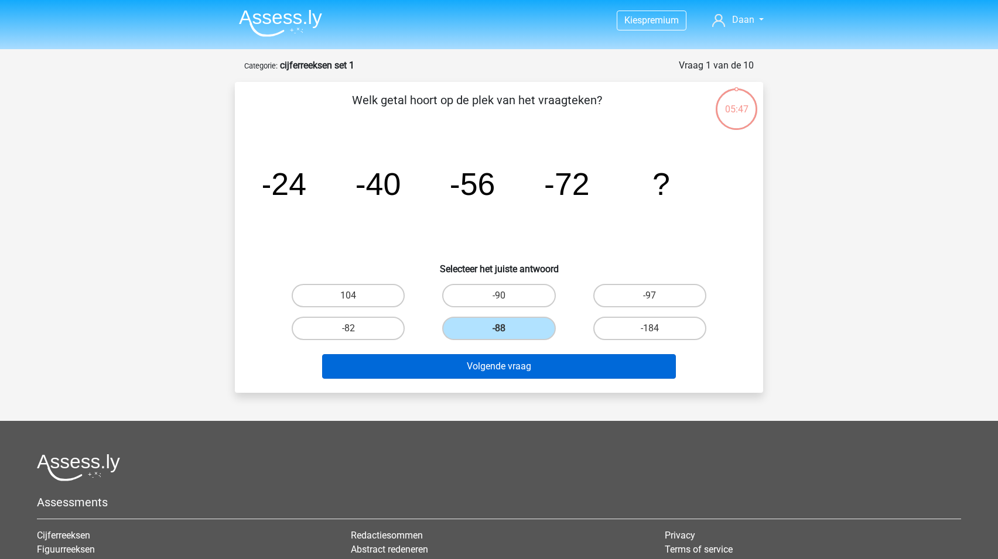
click at [540, 362] on button "Volgende vraag" at bounding box center [499, 366] width 354 height 25
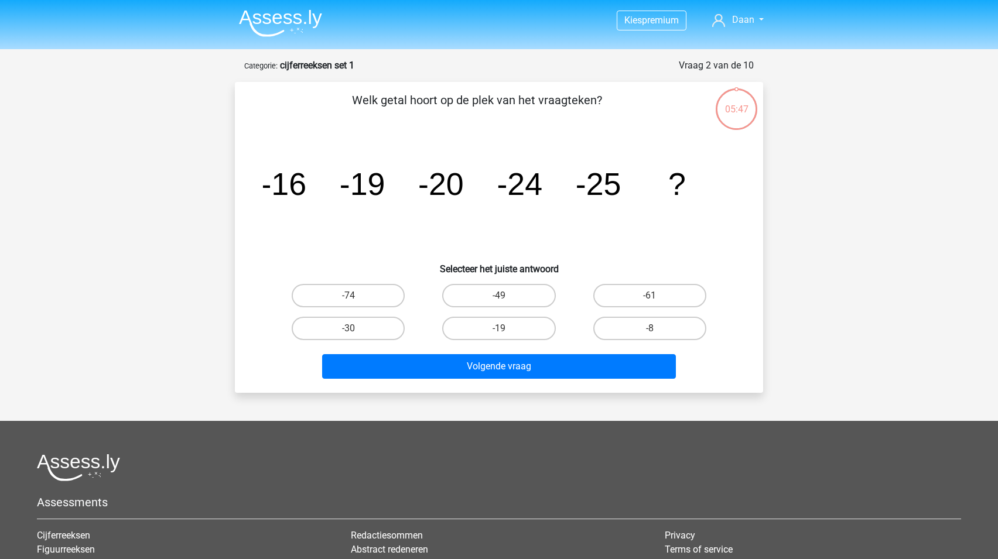
scroll to position [59, 0]
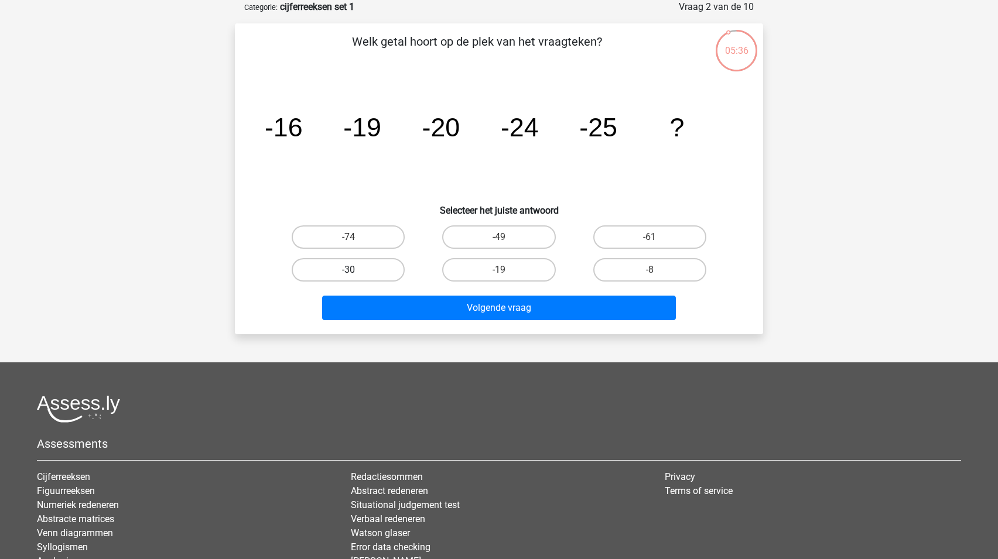
click at [347, 270] on label "-30" at bounding box center [348, 269] width 113 height 23
click at [348, 270] on input "-30" at bounding box center [352, 274] width 8 height 8
radio input "true"
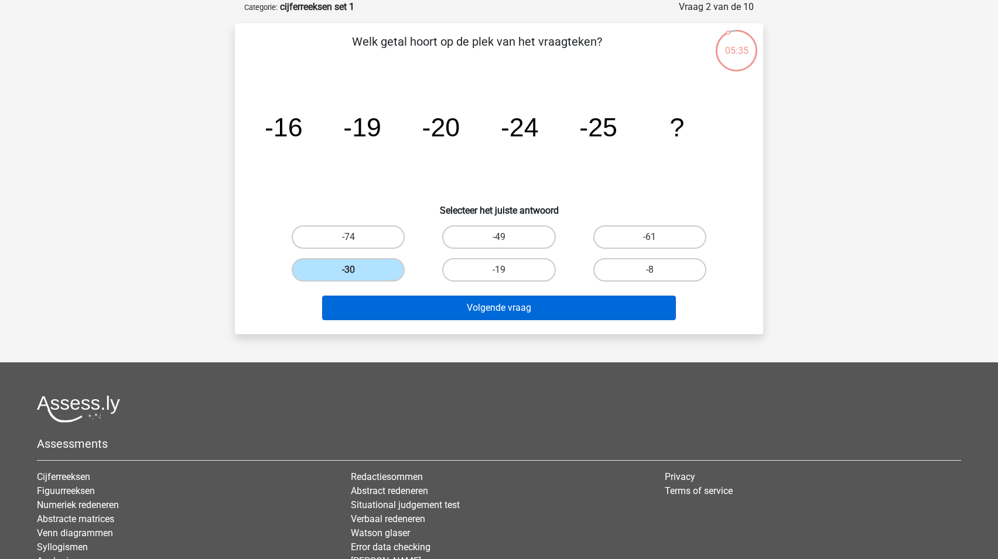
click at [491, 308] on button "Volgende vraag" at bounding box center [499, 308] width 354 height 25
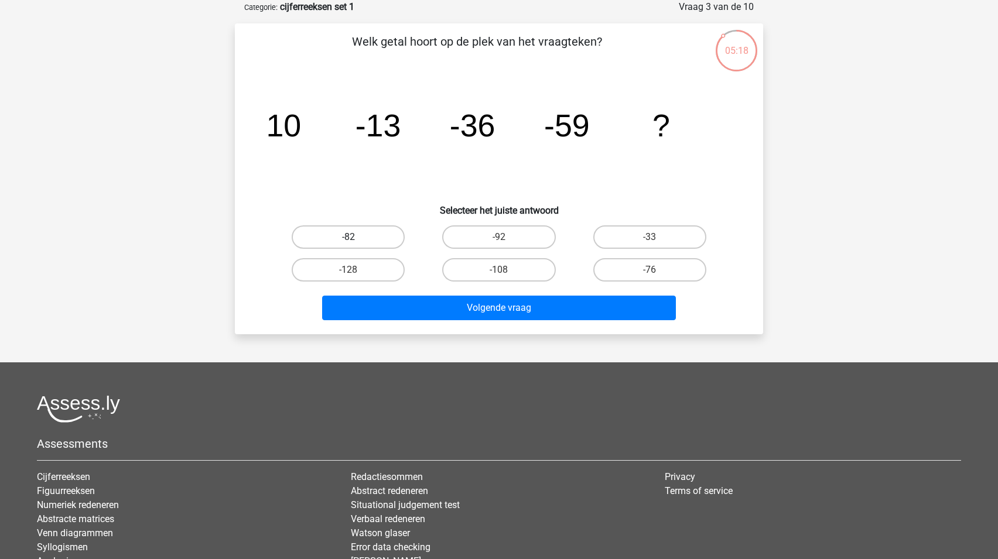
click at [344, 241] on label "-82" at bounding box center [348, 236] width 113 height 23
click at [348, 241] on input "-82" at bounding box center [352, 241] width 8 height 8
radio input "true"
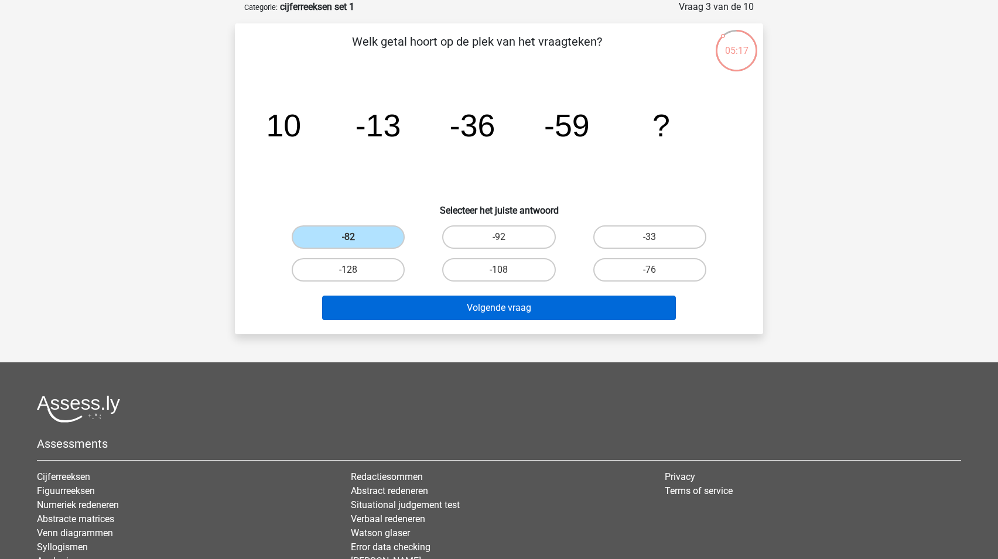
click at [539, 312] on button "Volgende vraag" at bounding box center [499, 308] width 354 height 25
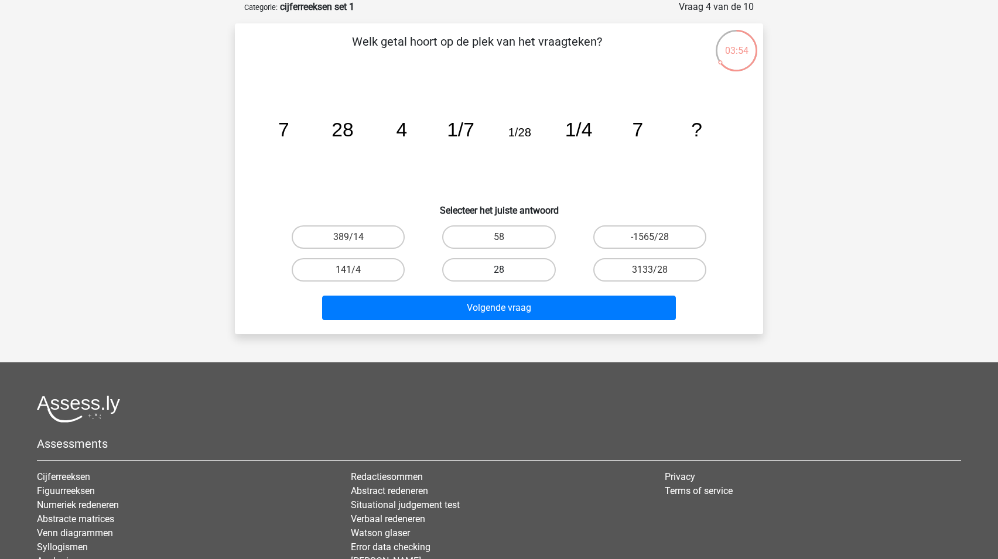
click at [504, 265] on label "28" at bounding box center [498, 269] width 113 height 23
click at [504, 270] on input "28" at bounding box center [503, 274] width 8 height 8
radio input "true"
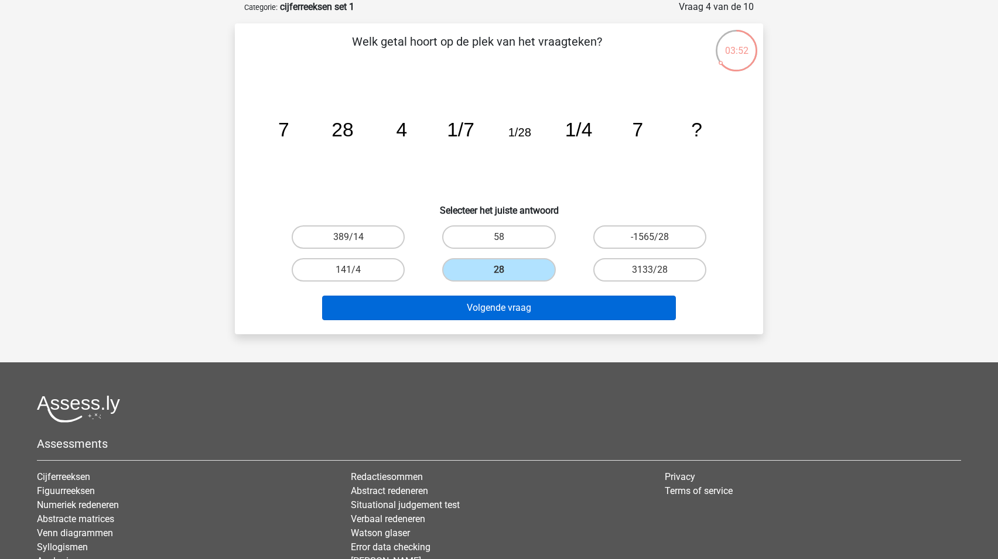
click at [507, 306] on button "Volgende vraag" at bounding box center [499, 308] width 354 height 25
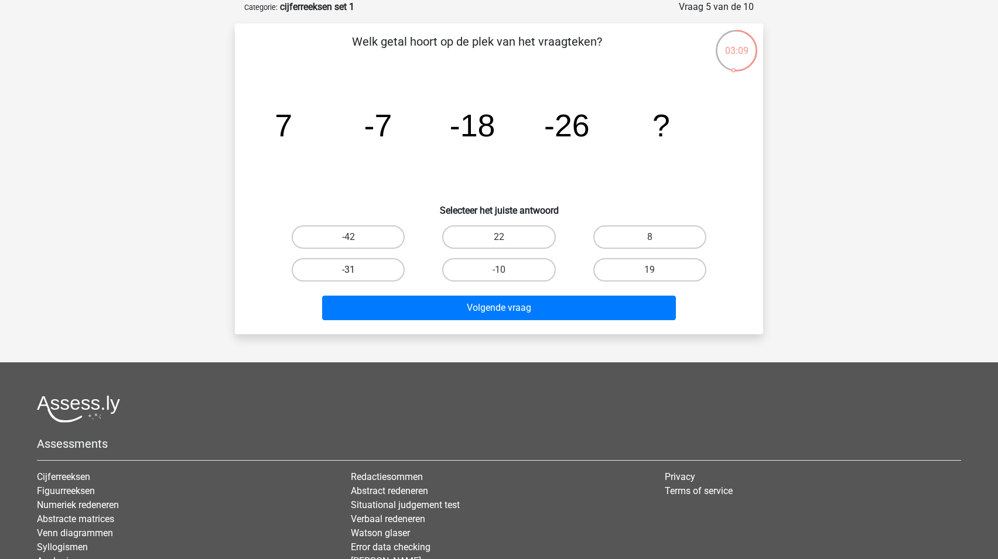
click at [358, 269] on label "-31" at bounding box center [348, 269] width 113 height 23
click at [356, 270] on input "-31" at bounding box center [352, 274] width 8 height 8
radio input "true"
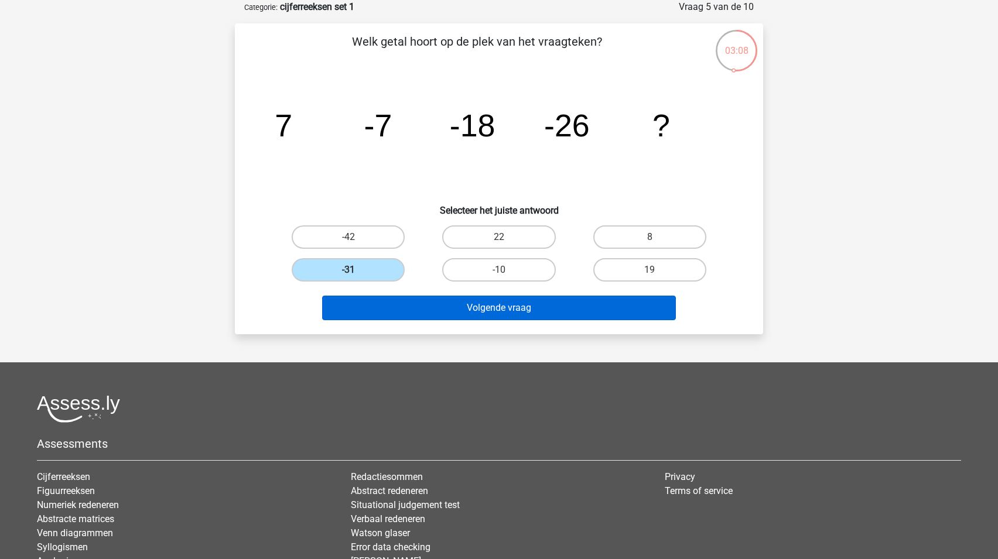
click at [532, 303] on button "Volgende vraag" at bounding box center [499, 308] width 354 height 25
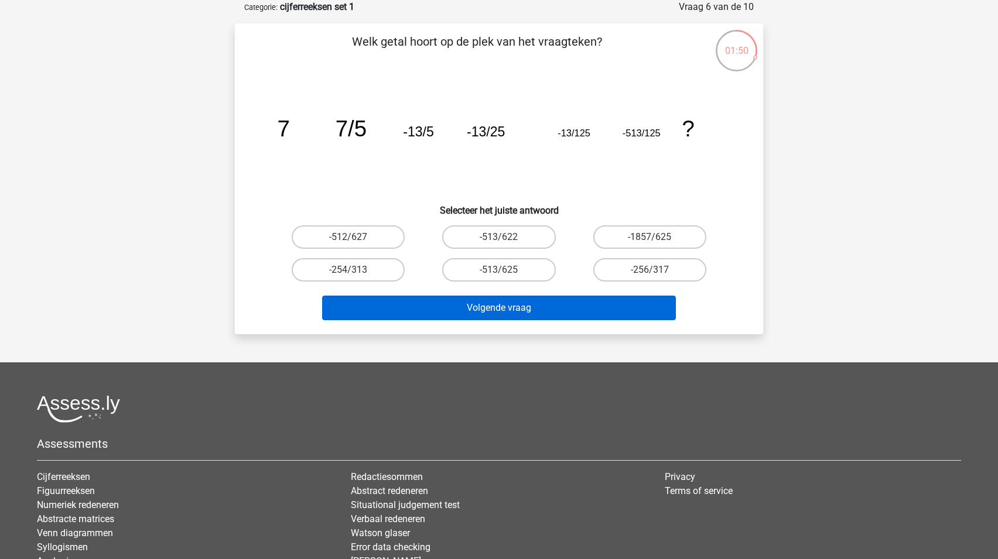
click at [531, 313] on button "Volgende vraag" at bounding box center [499, 308] width 354 height 25
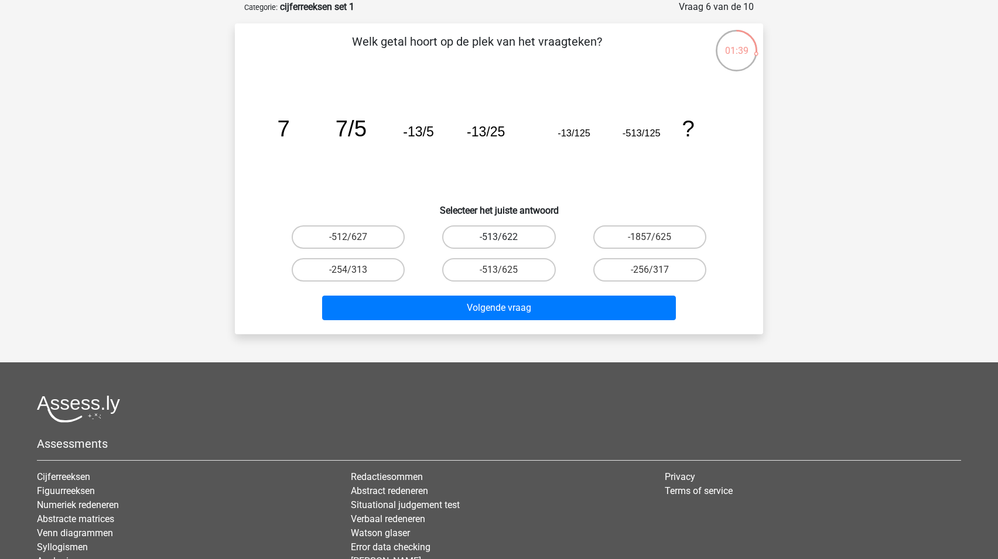
click at [490, 235] on label "-513/622" at bounding box center [498, 236] width 113 height 23
click at [499, 237] on input "-513/622" at bounding box center [503, 241] width 8 height 8
radio input "true"
click at [635, 230] on label "-1857/625" at bounding box center [649, 236] width 113 height 23
click at [649, 237] on input "-1857/625" at bounding box center [653, 241] width 8 height 8
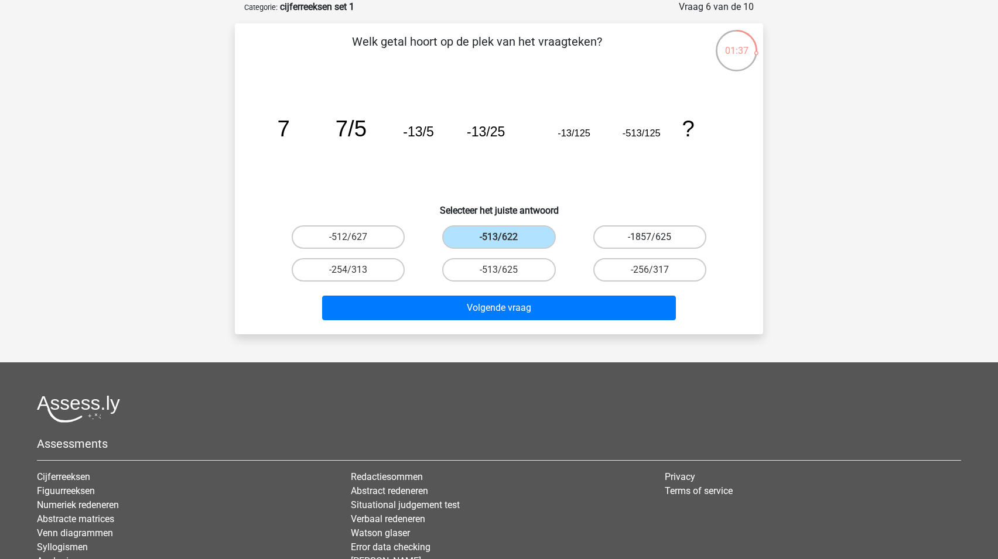
radio input "true"
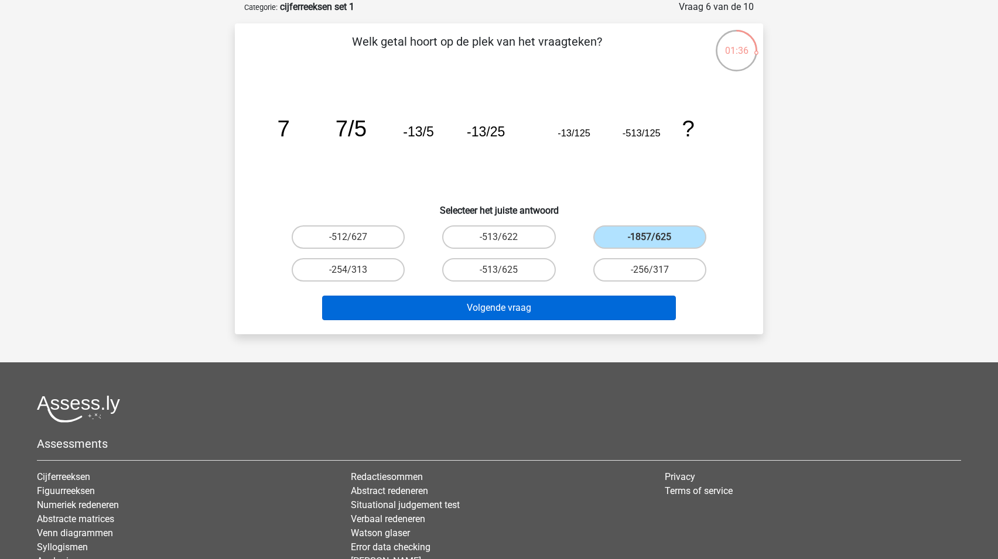
click at [557, 304] on button "Volgende vraag" at bounding box center [499, 308] width 354 height 25
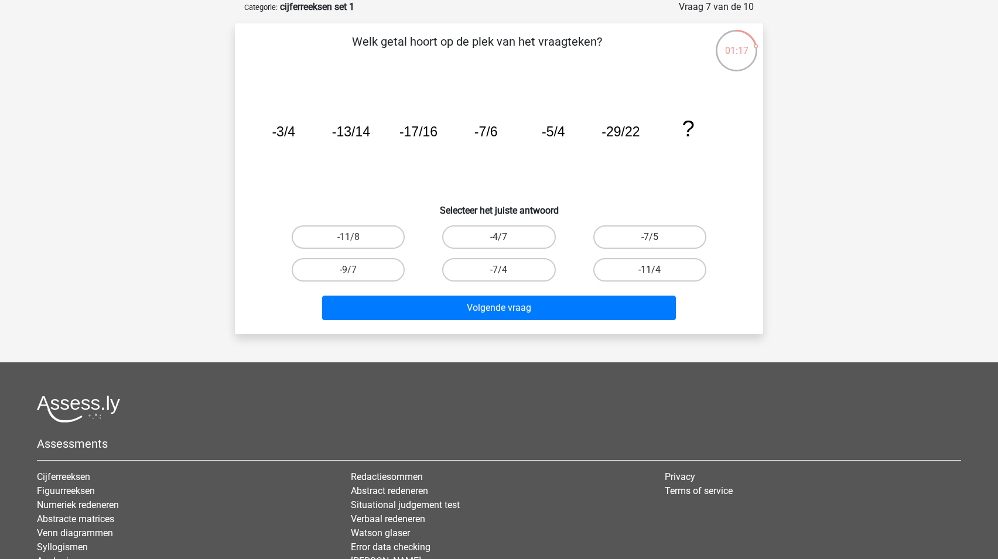
click at [627, 264] on label "-11/4" at bounding box center [649, 269] width 113 height 23
click at [649, 270] on input "-11/4" at bounding box center [653, 274] width 8 height 8
radio input "true"
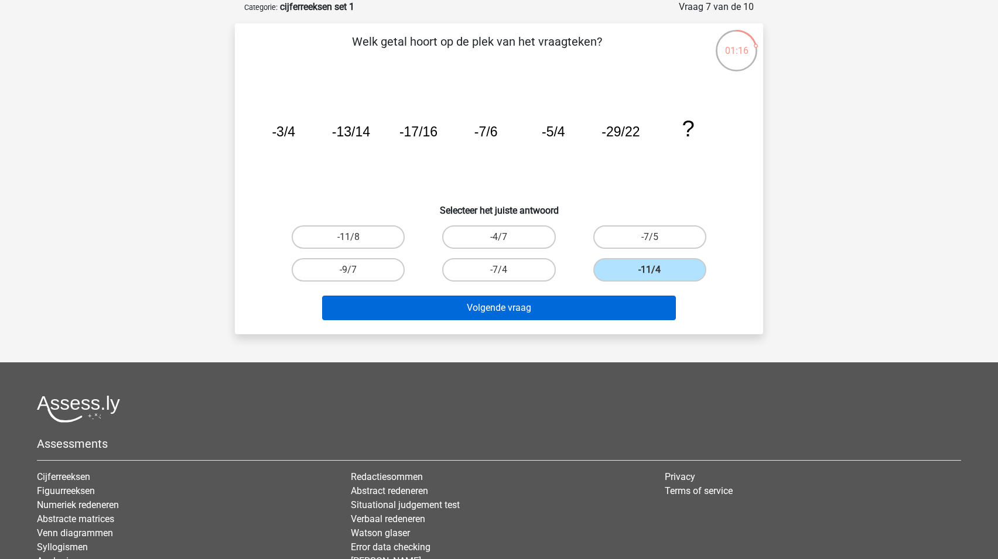
click at [596, 309] on button "Volgende vraag" at bounding box center [499, 308] width 354 height 25
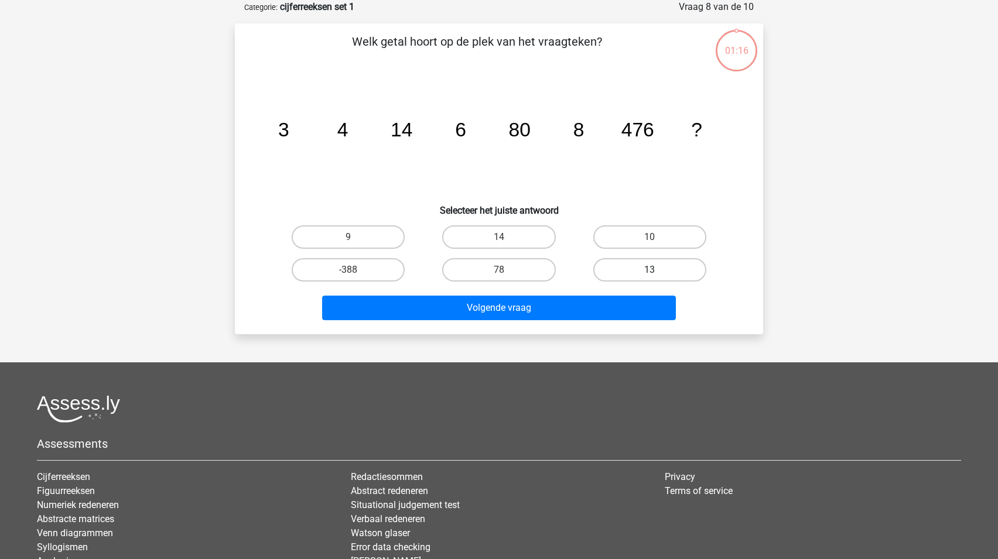
click at [648, 265] on label "13" at bounding box center [649, 269] width 113 height 23
click at [649, 270] on input "13" at bounding box center [653, 274] width 8 height 8
radio input "true"
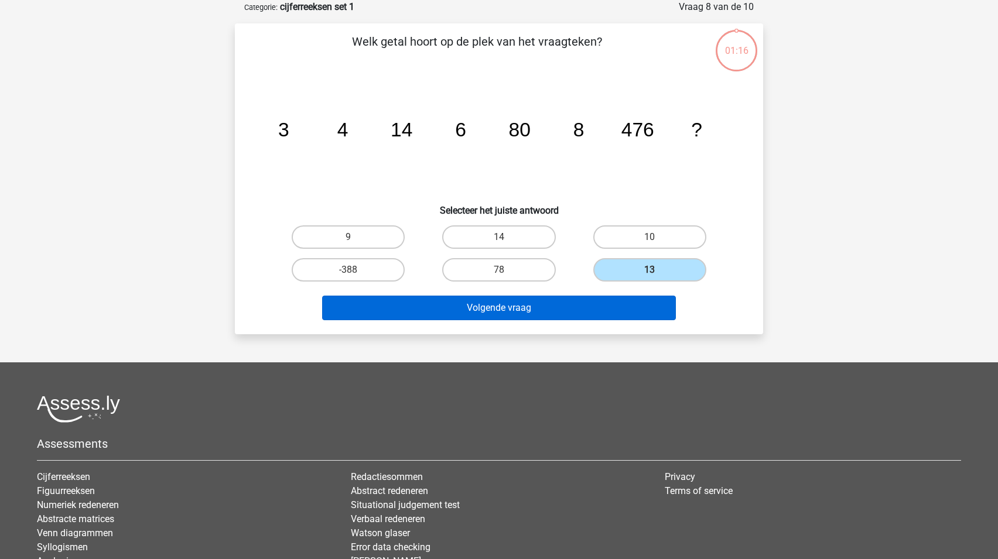
click at [616, 306] on button "Volgende vraag" at bounding box center [499, 308] width 354 height 25
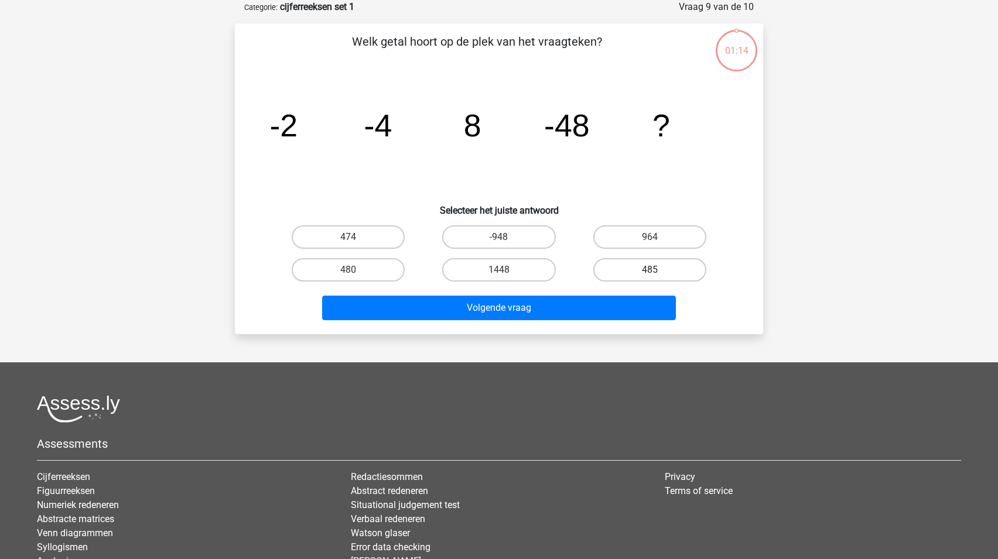
click at [649, 269] on label "485" at bounding box center [649, 269] width 113 height 23
click at [649, 270] on input "485" at bounding box center [653, 274] width 8 height 8
radio input "true"
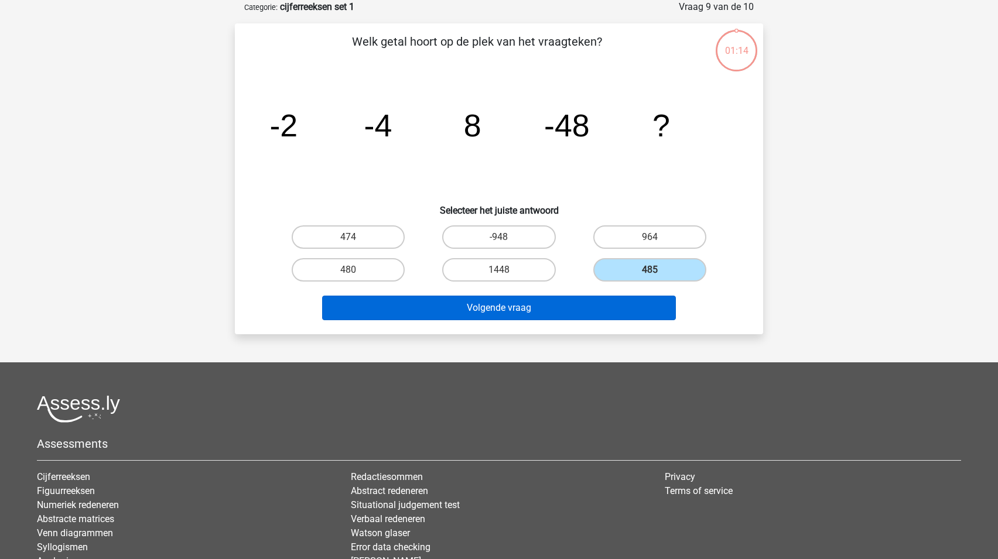
click at [628, 302] on button "Volgende vraag" at bounding box center [499, 308] width 354 height 25
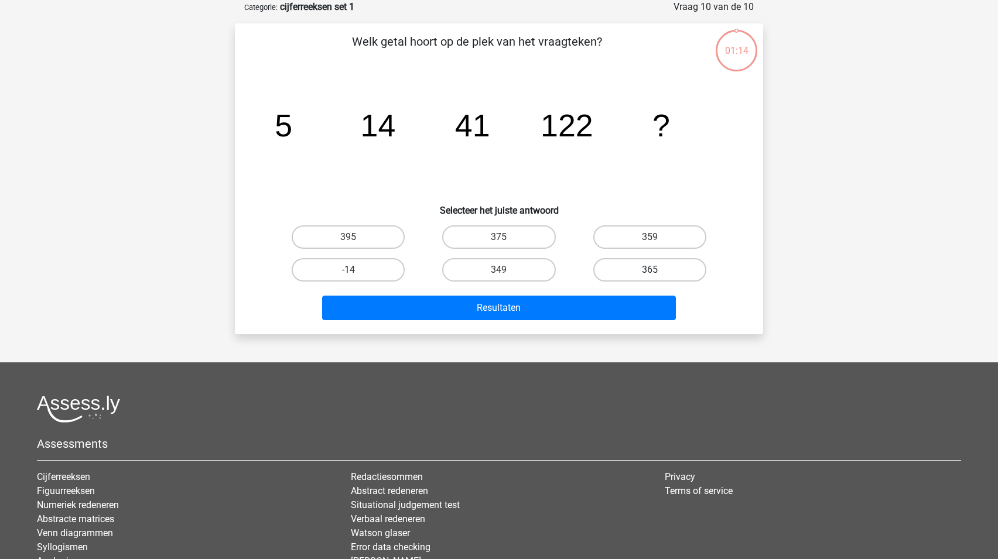
click at [654, 268] on label "365" at bounding box center [649, 269] width 113 height 23
click at [654, 270] on input "365" at bounding box center [653, 274] width 8 height 8
radio input "true"
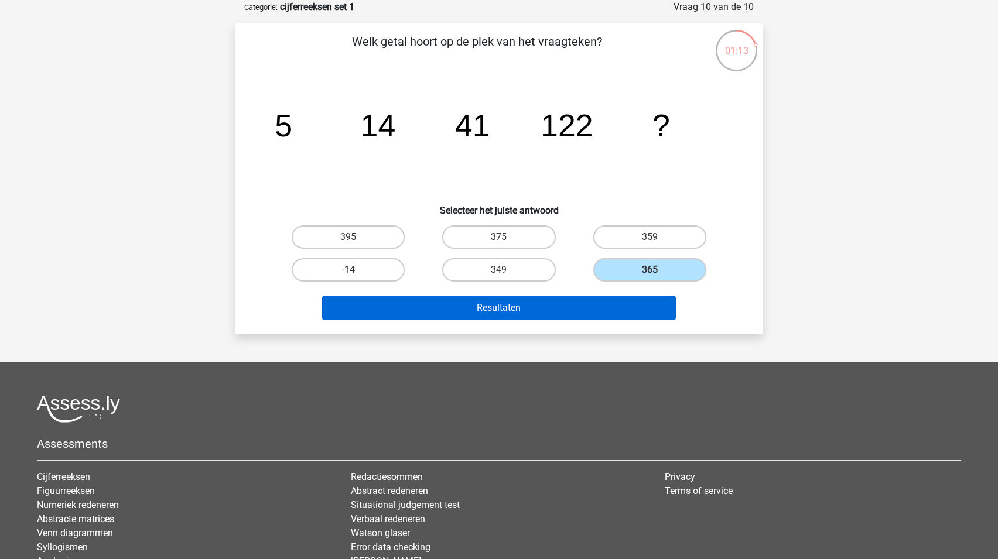
click at [629, 306] on button "Resultaten" at bounding box center [499, 308] width 354 height 25
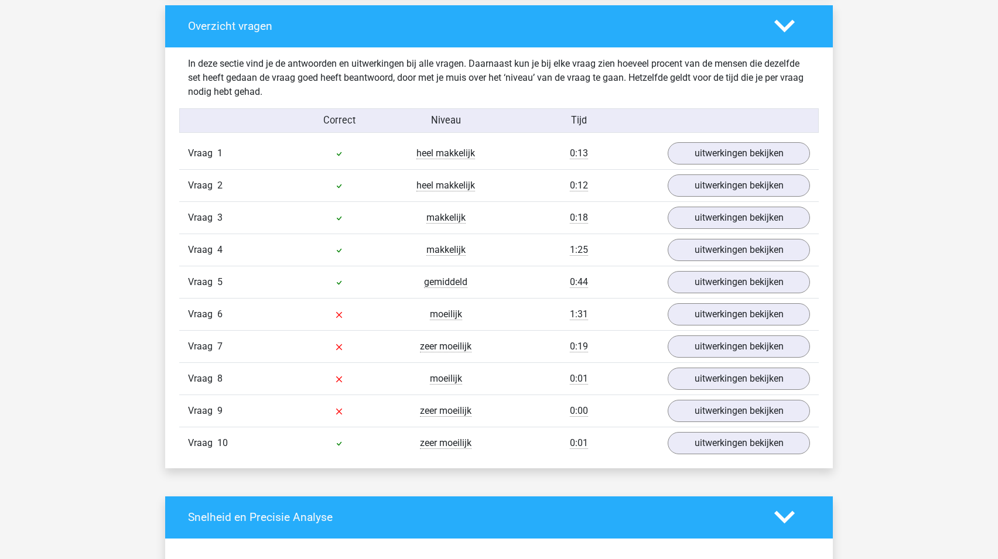
scroll to position [897, 0]
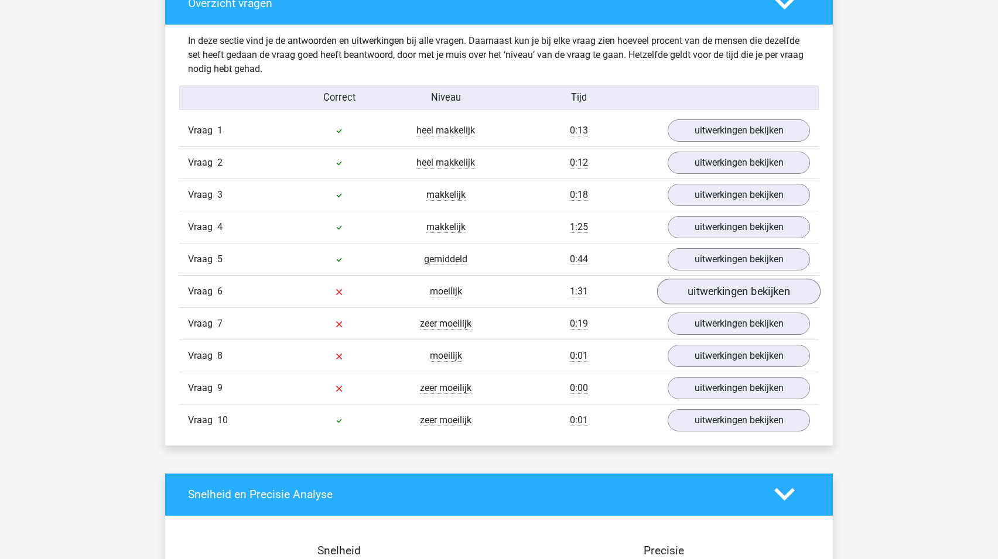
click at [749, 296] on link "uitwerkingen bekijken" at bounding box center [738, 292] width 163 height 26
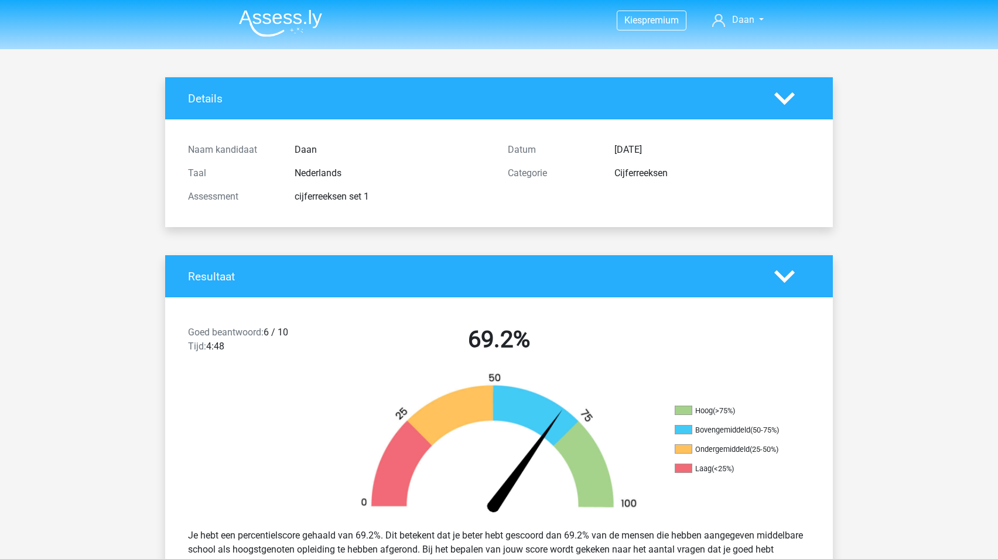
scroll to position [0, 0]
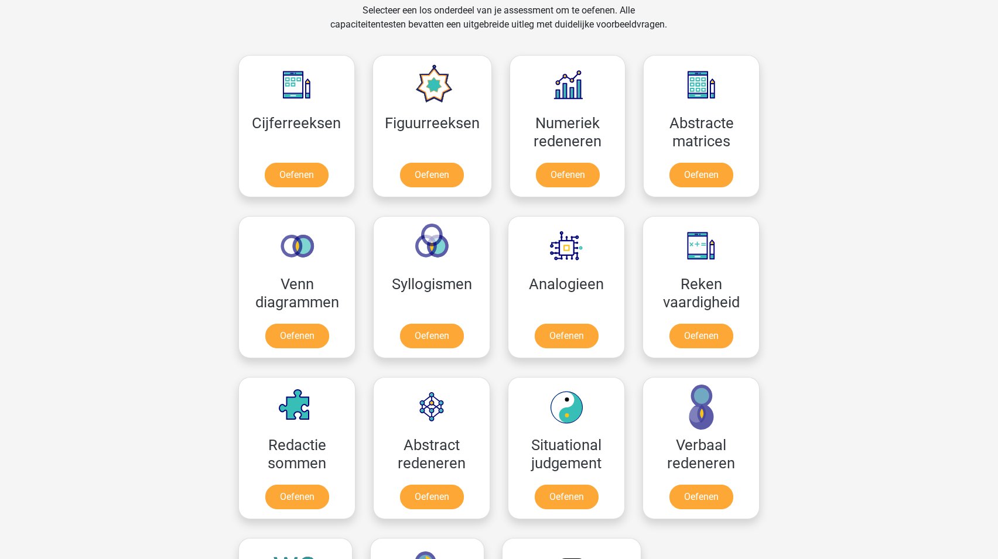
scroll to position [490, 0]
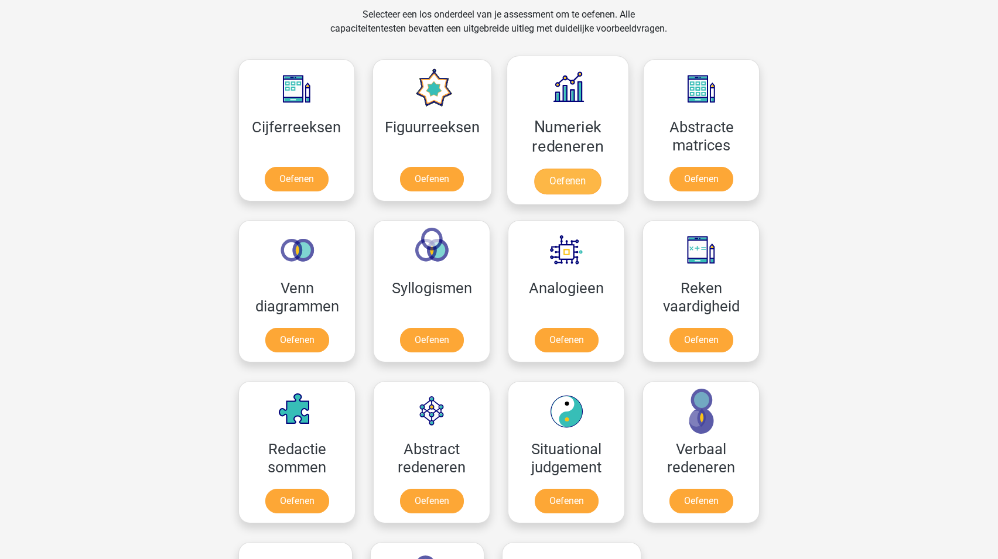
click at [573, 186] on link "Oefenen" at bounding box center [567, 182] width 67 height 26
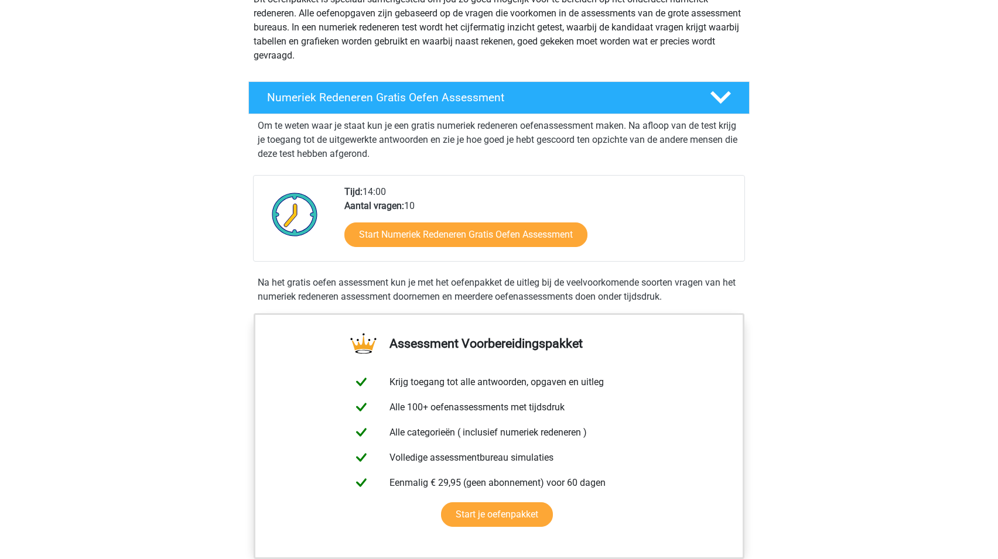
scroll to position [156, 0]
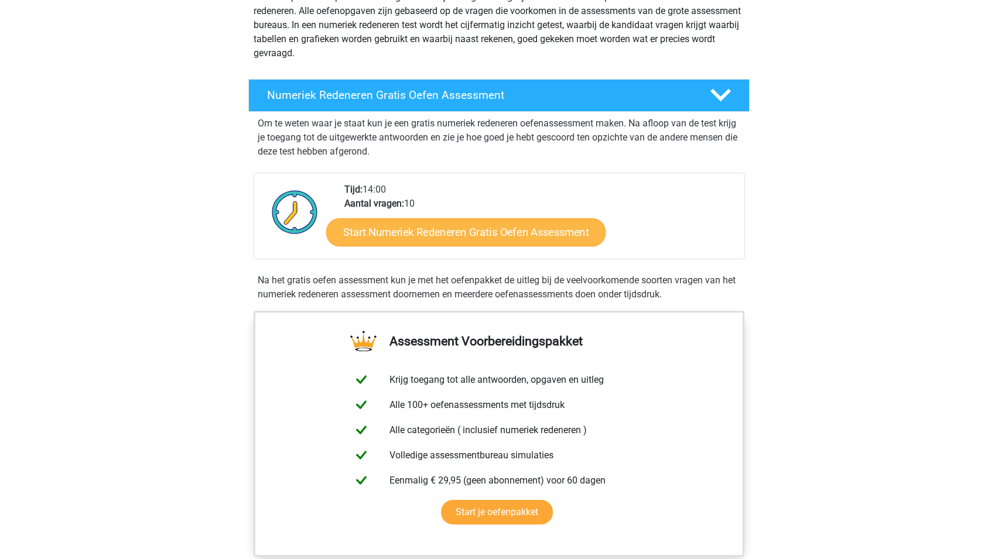
click at [498, 218] on link "Start Numeriek Redeneren Gratis Oefen Assessment" at bounding box center [465, 232] width 279 height 28
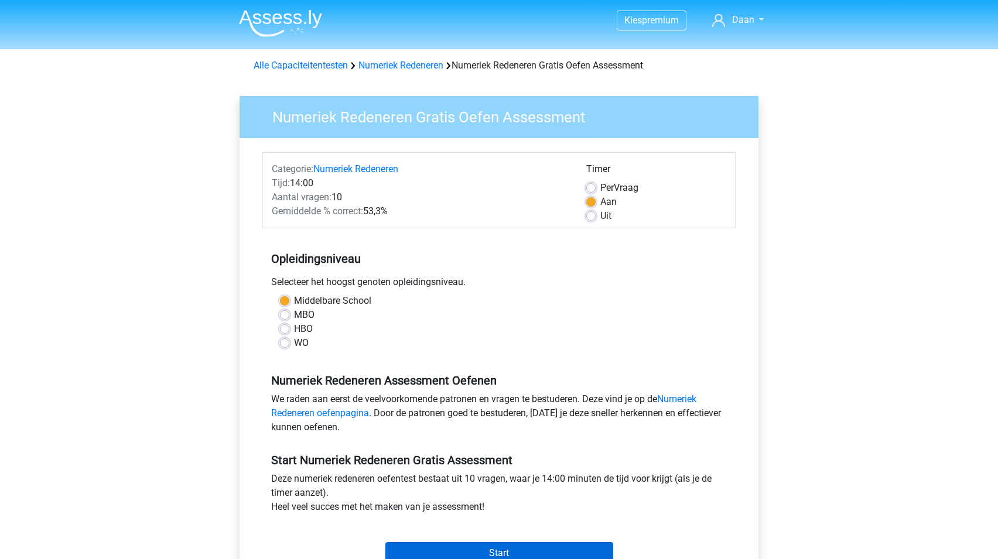
click at [515, 550] on input "Start" at bounding box center [499, 553] width 228 height 22
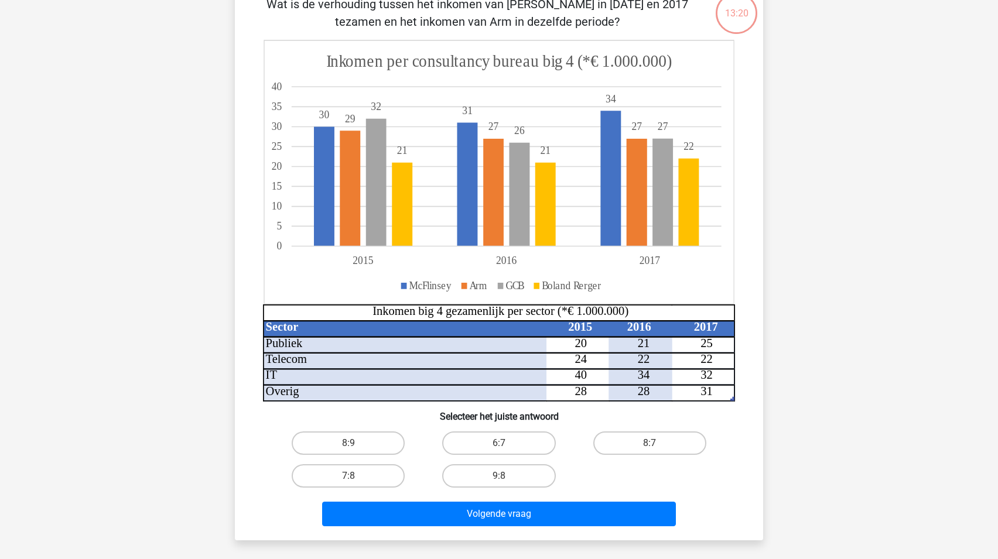
scroll to position [143, 0]
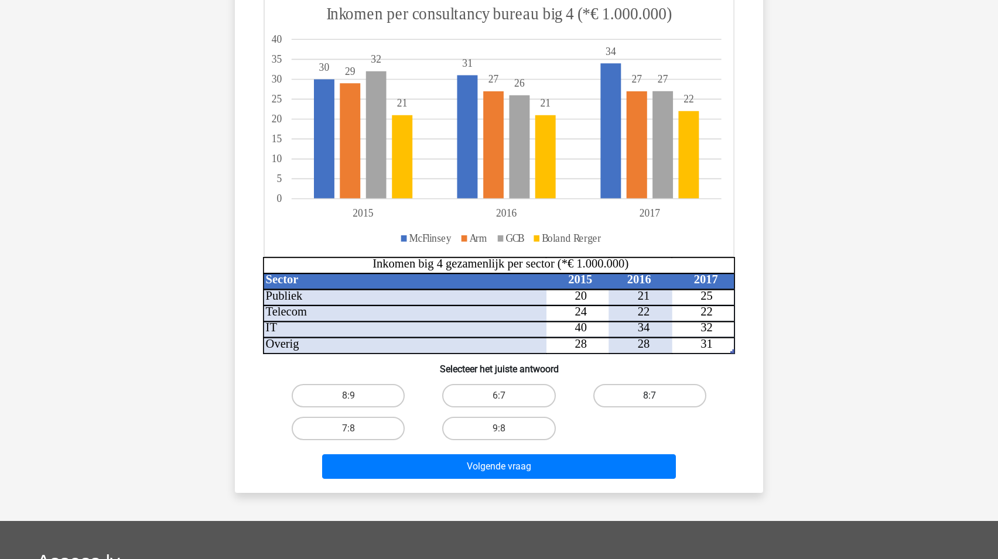
click at [637, 394] on label "8:7" at bounding box center [649, 395] width 113 height 23
click at [649, 396] on input "8:7" at bounding box center [653, 400] width 8 height 8
radio input "true"
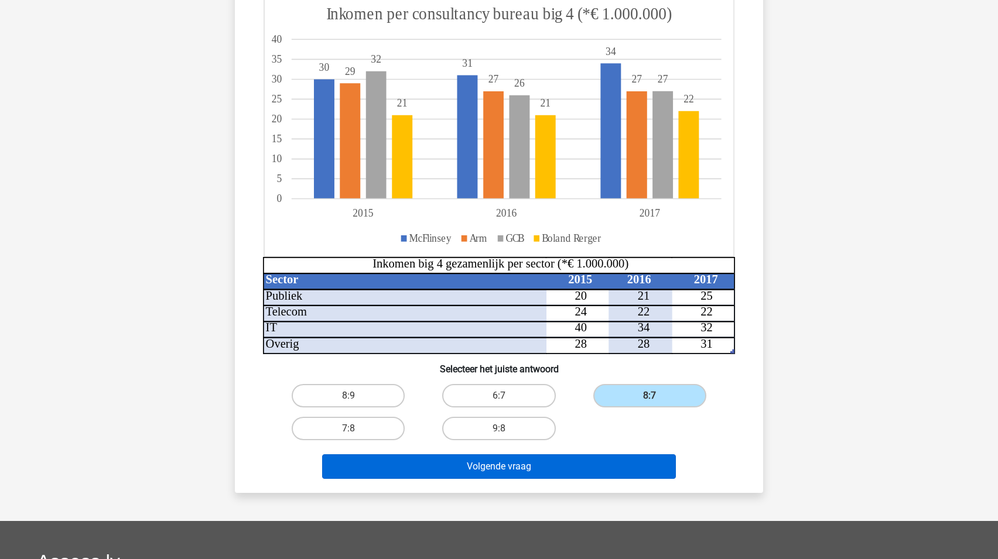
click at [628, 469] on button "Volgende vraag" at bounding box center [499, 466] width 354 height 25
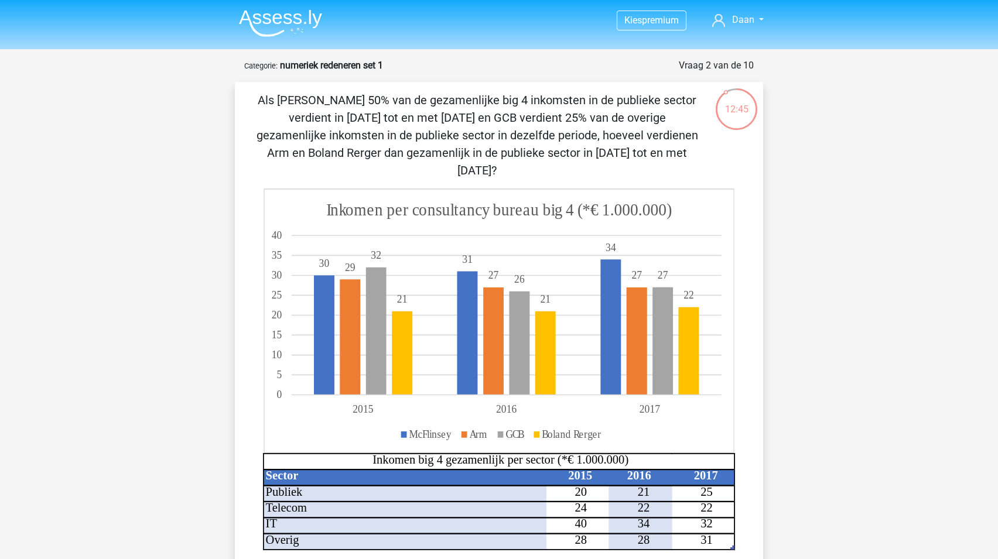
scroll to position [0, 0]
